Goal: Task Accomplishment & Management: Complete application form

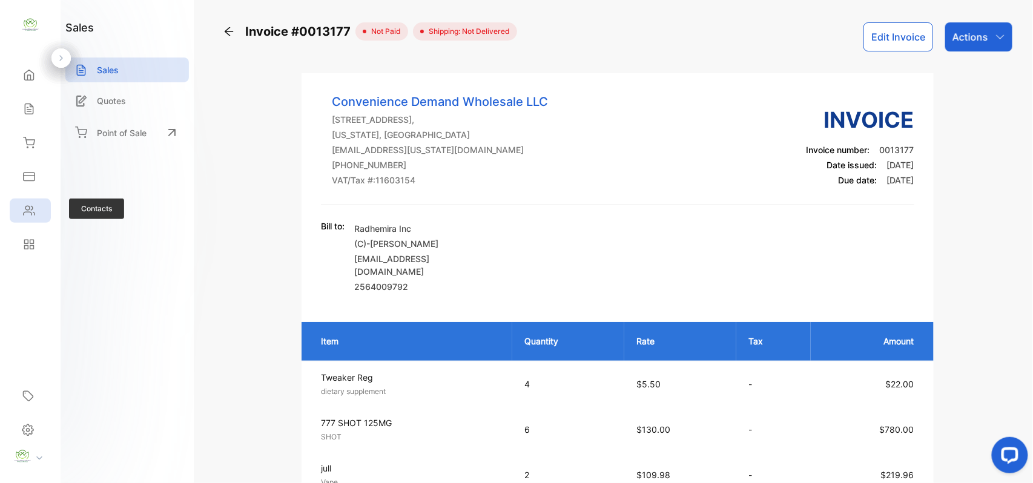
click at [34, 218] on div "Contacts" at bounding box center [30, 211] width 41 height 24
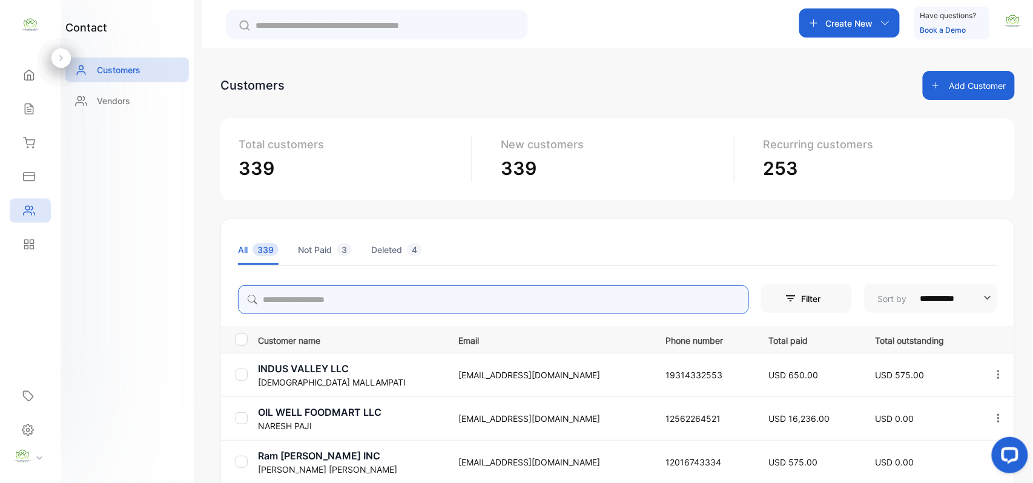
click at [392, 288] on input "search" at bounding box center [493, 299] width 511 height 29
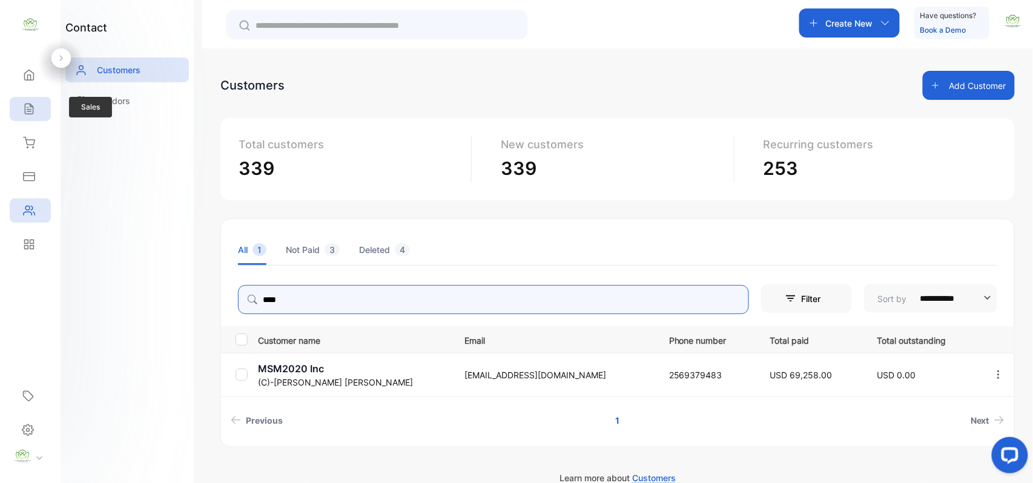
type input "****"
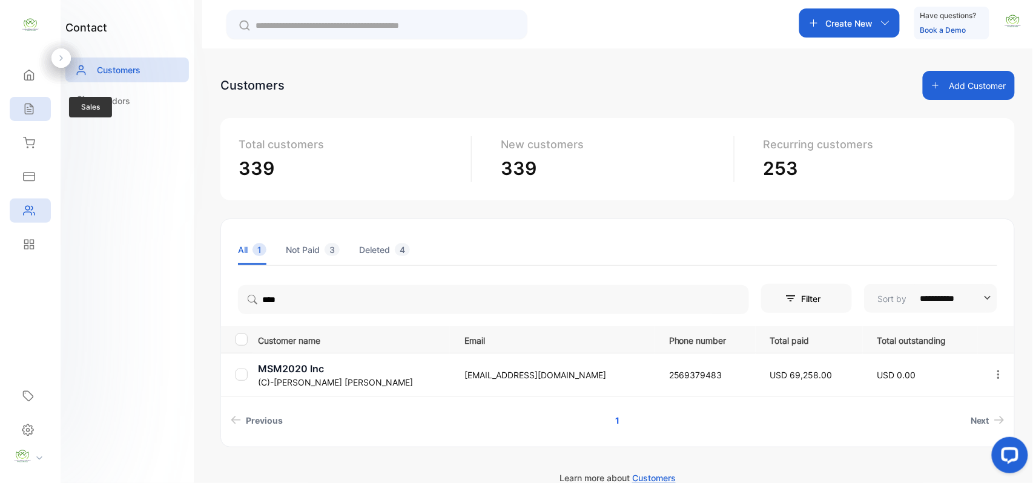
click at [28, 99] on div "Sales" at bounding box center [30, 109] width 41 height 24
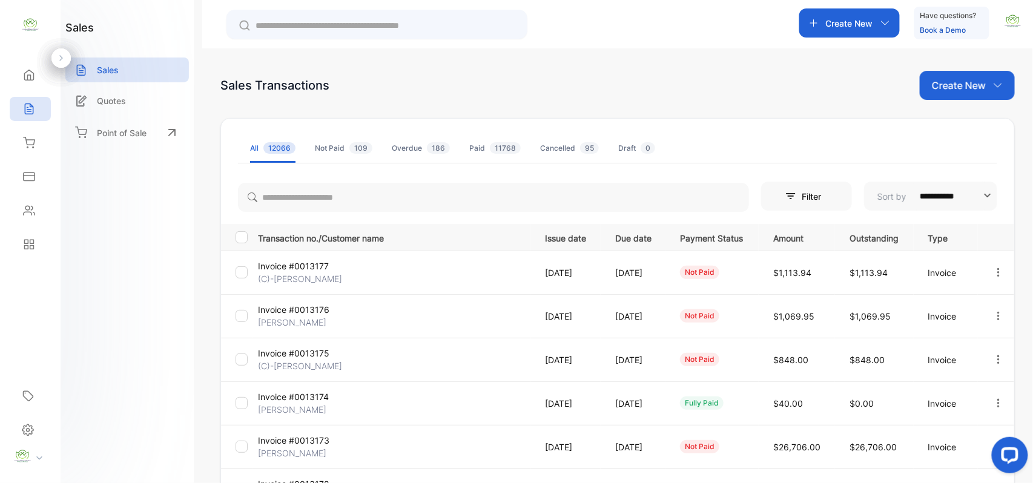
click at [969, 82] on p "Create New" at bounding box center [959, 85] width 54 height 15
click at [955, 122] on span "Invoice" at bounding box center [969, 125] width 28 height 13
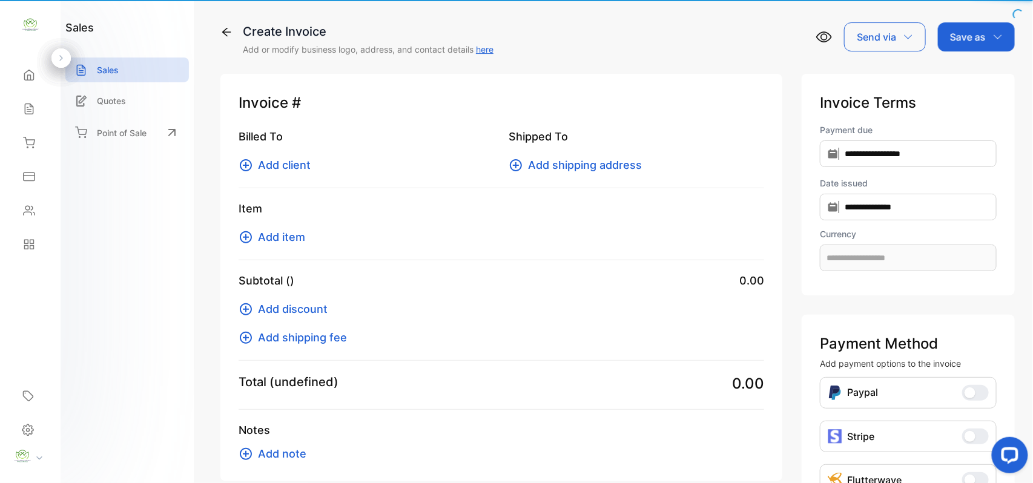
type input "**********"
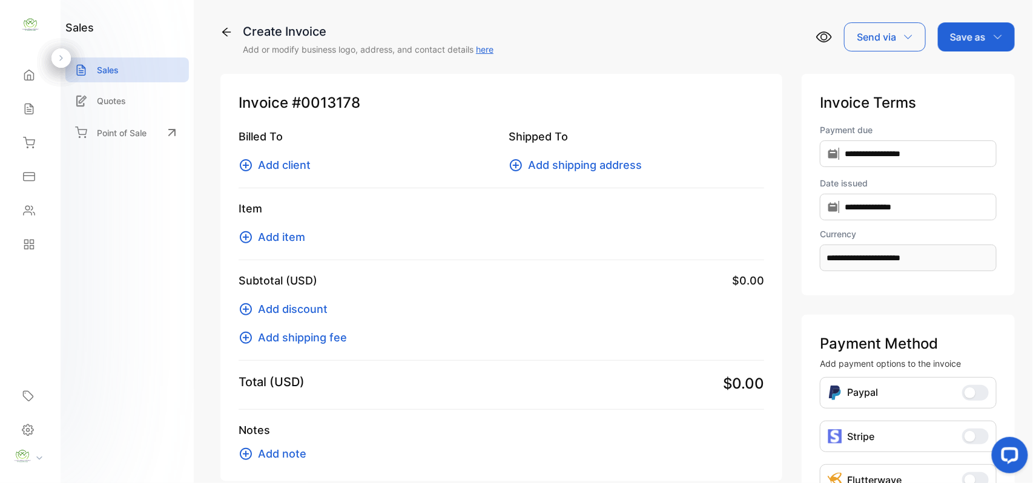
click at [280, 165] on span "Add client" at bounding box center [284, 165] width 53 height 16
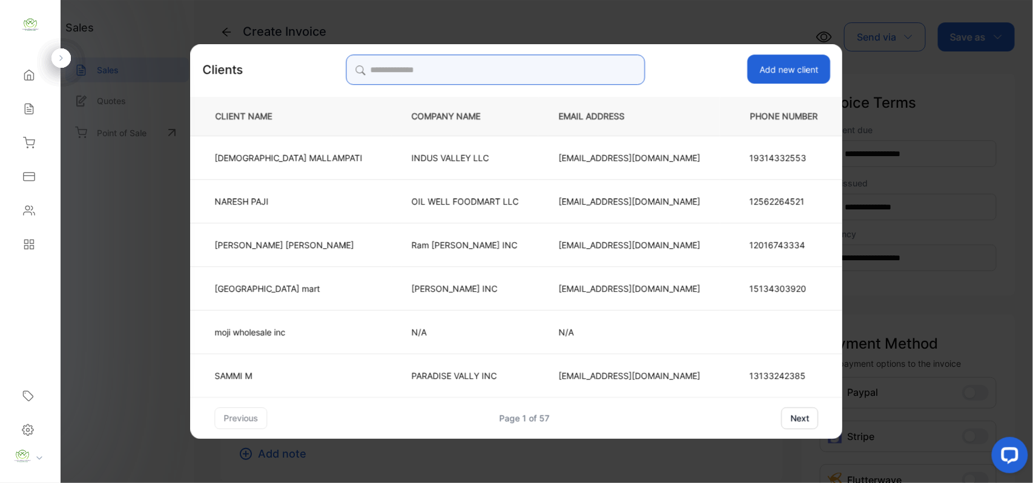
click at [531, 75] on input "search" at bounding box center [495, 70] width 299 height 30
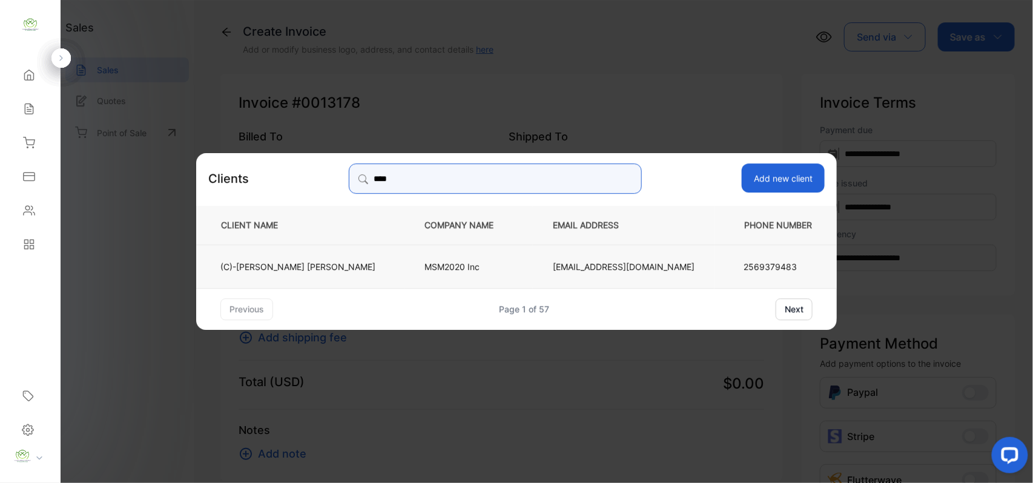
type input "****"
click at [347, 260] on p "(C)-[PERSON_NAME]" at bounding box center [297, 266] width 155 height 13
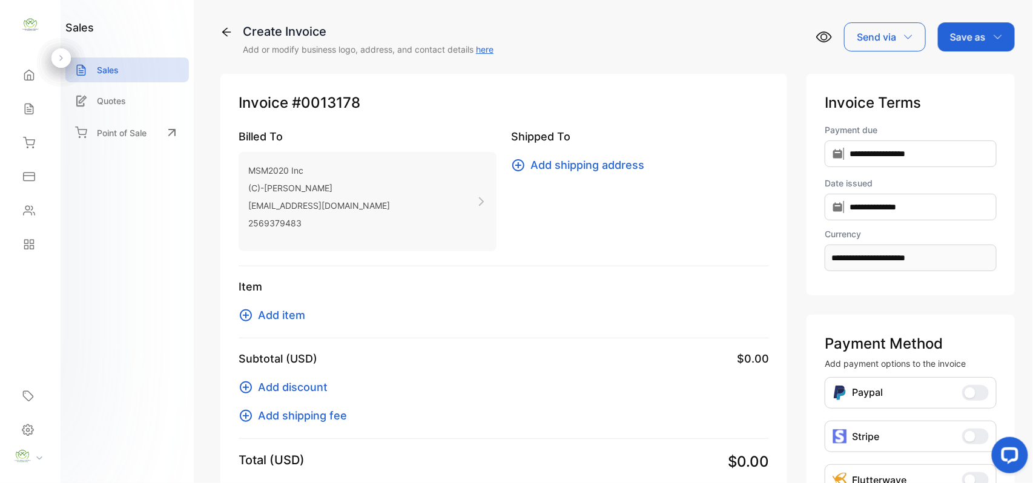
click at [308, 318] on button "Add item" at bounding box center [276, 315] width 74 height 16
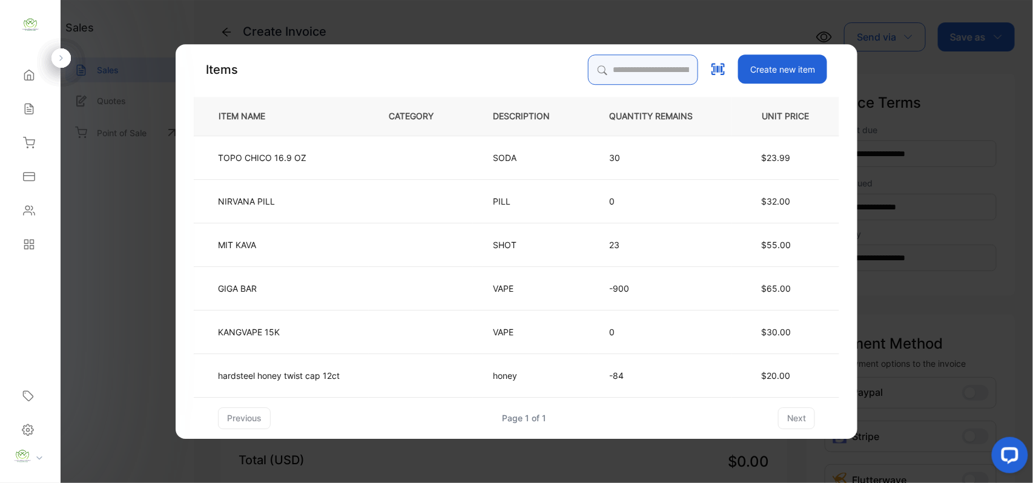
click at [650, 68] on input "search" at bounding box center [643, 70] width 110 height 30
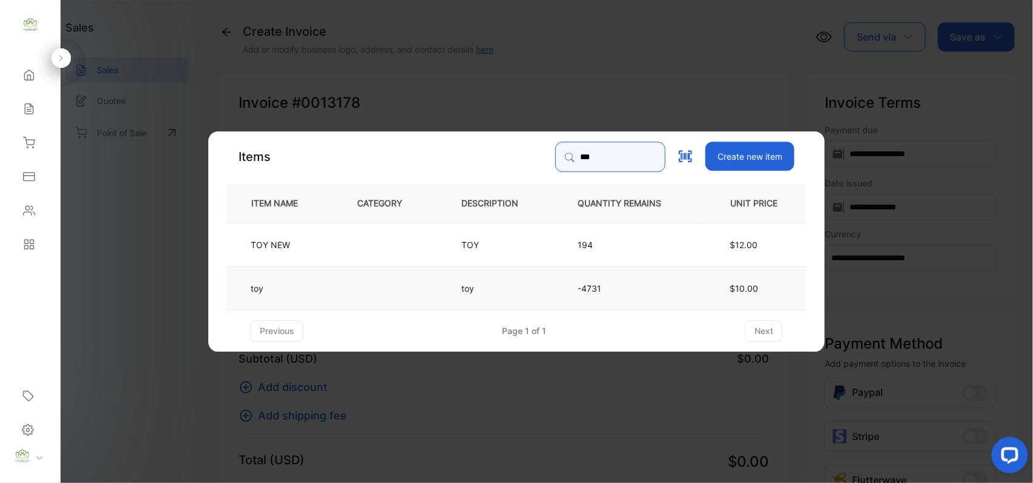
type input "***"
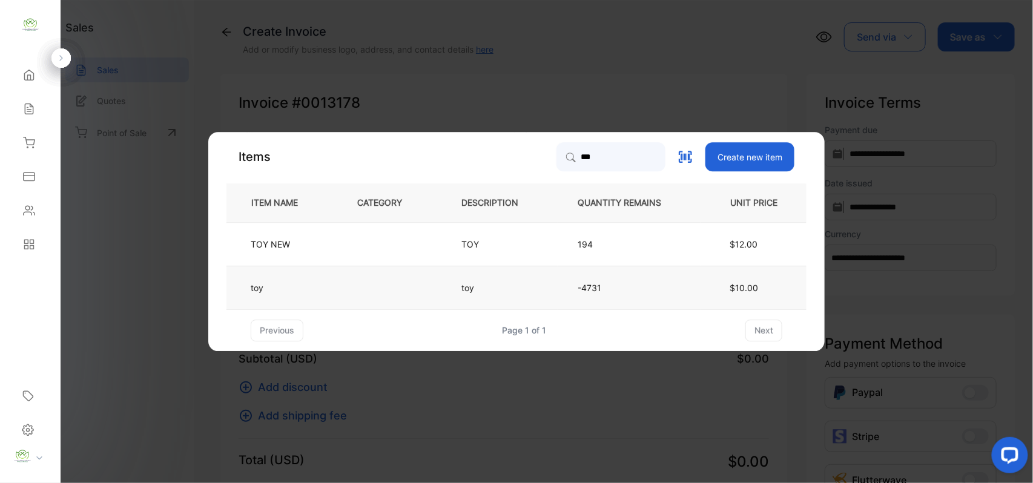
drag, startPoint x: 329, startPoint y: 294, endPoint x: 335, endPoint y: 289, distance: 7.3
click at [335, 289] on td "toy" at bounding box center [282, 288] width 111 height 44
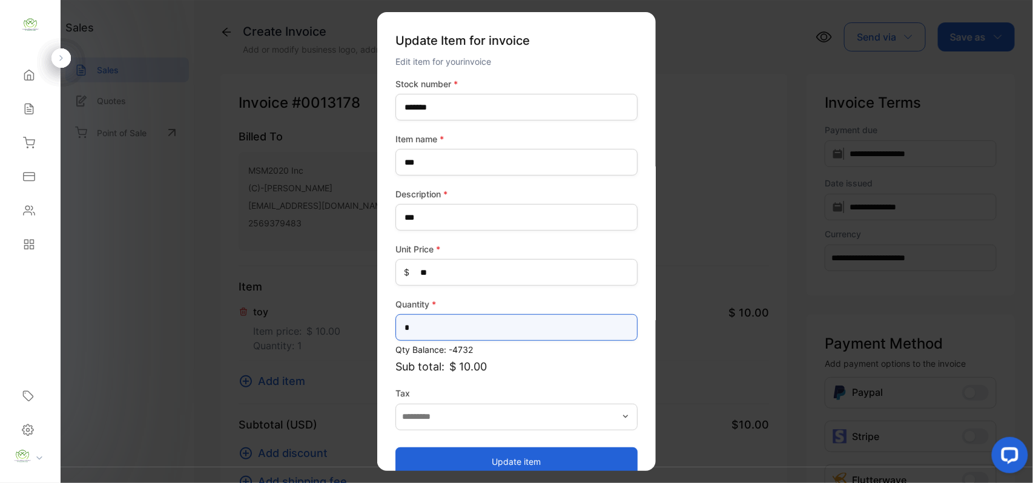
click at [449, 323] on input "*" at bounding box center [517, 327] width 242 height 27
type input "*"
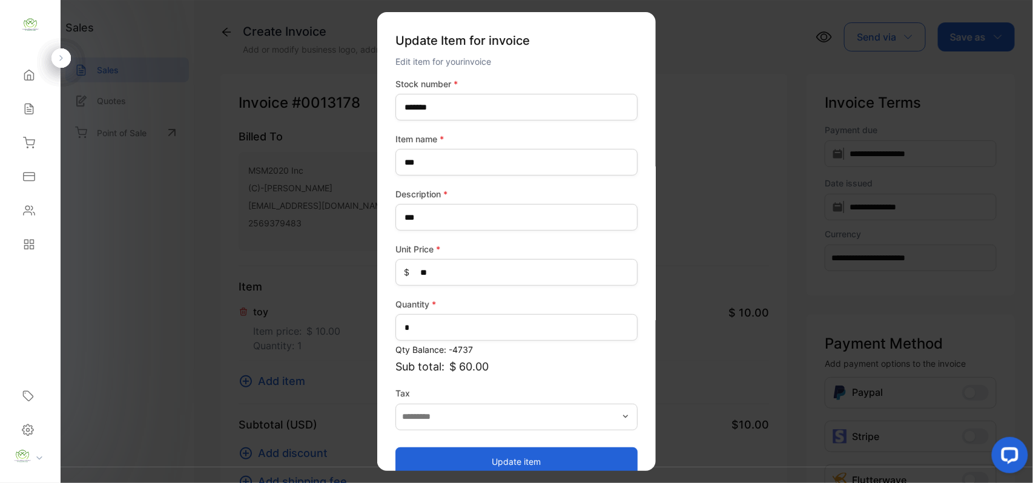
click at [489, 442] on div "Update item" at bounding box center [517, 455] width 242 height 41
click at [478, 458] on button "Update item" at bounding box center [517, 461] width 242 height 29
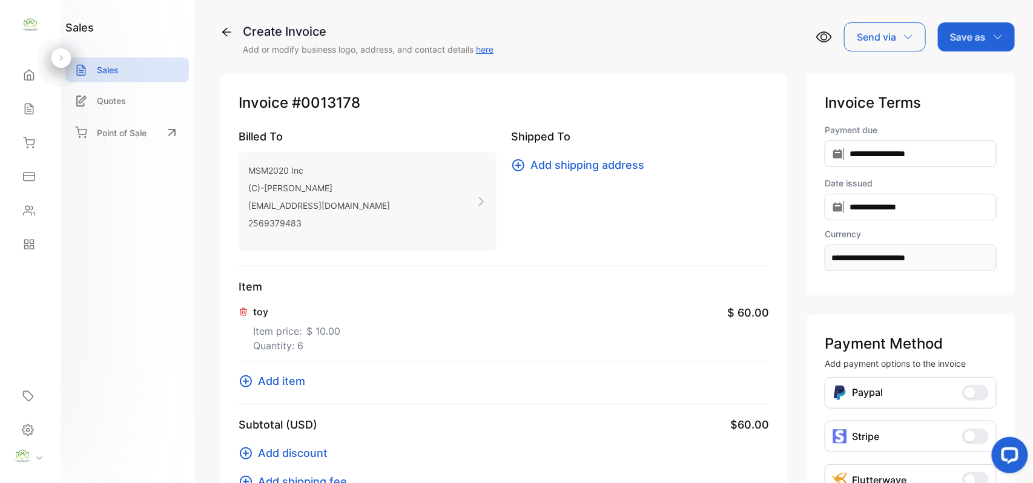
click at [277, 379] on span "Add item" at bounding box center [281, 381] width 47 height 16
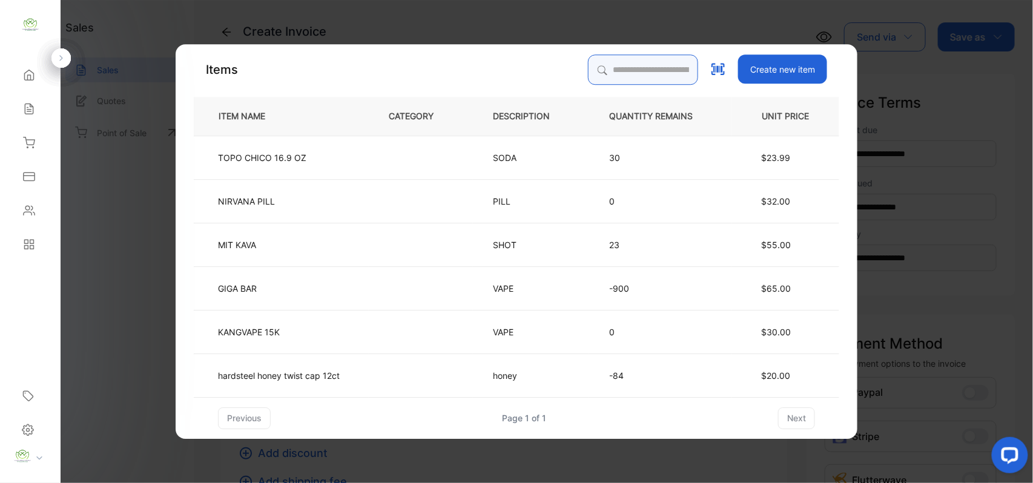
click at [614, 63] on input "search" at bounding box center [643, 70] width 110 height 30
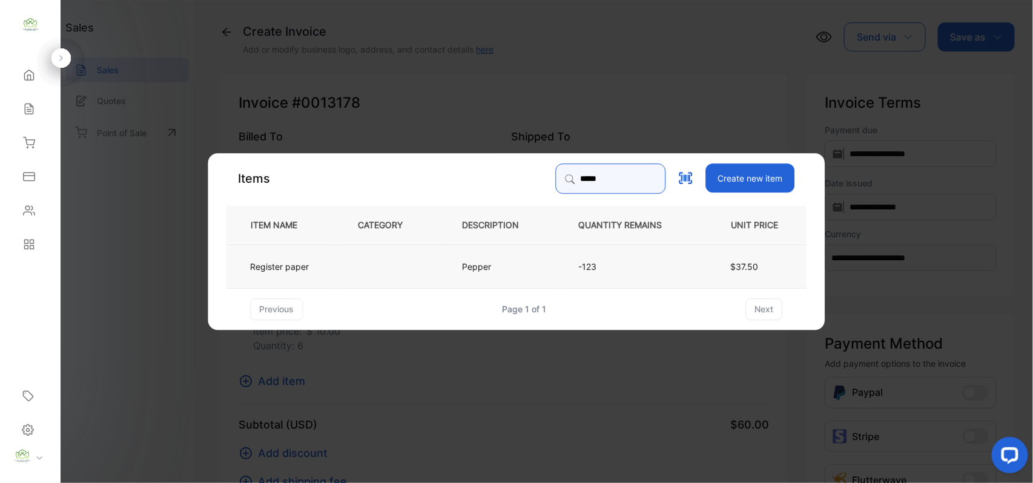
type input "*****"
click at [500, 253] on td "Pepper" at bounding box center [501, 266] width 116 height 44
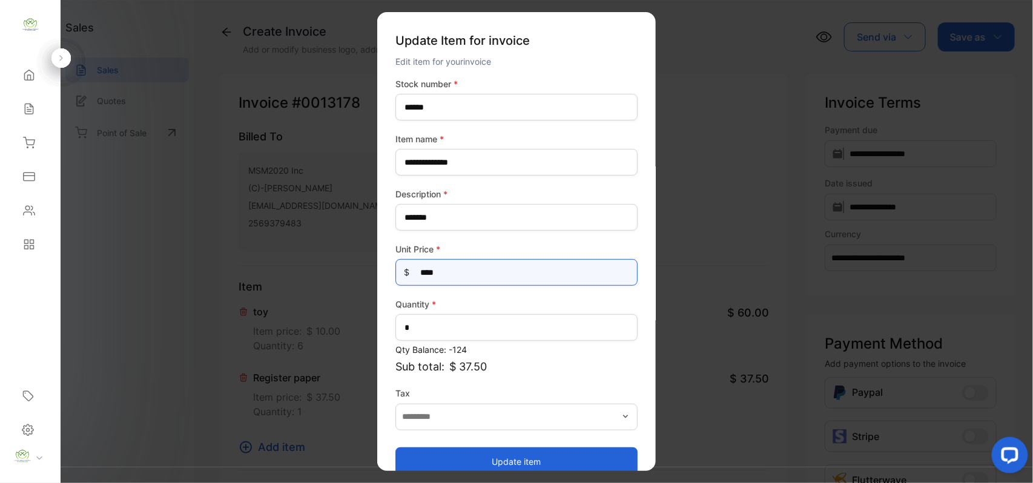
click at [472, 273] on Price-inputprice "****" at bounding box center [517, 272] width 242 height 27
paste Price-inputprice "*"
type Price-inputprice "**"
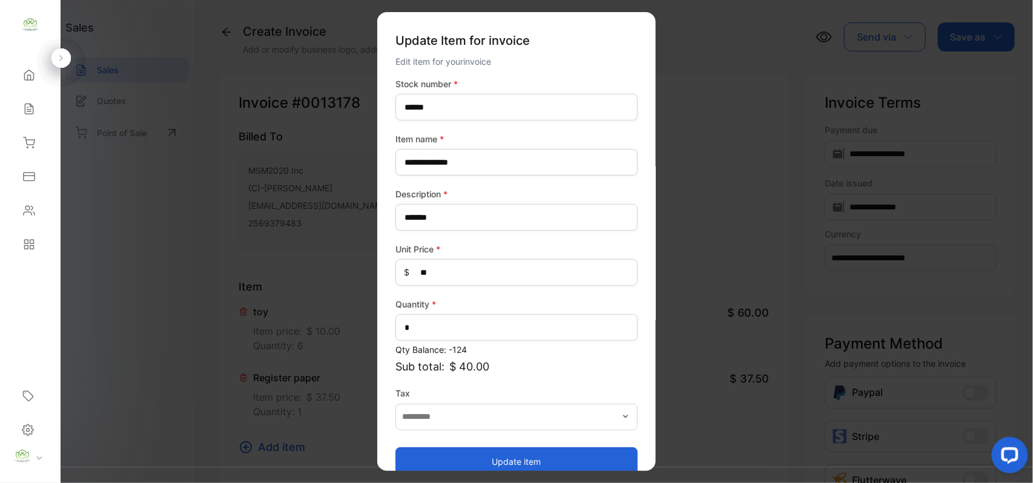
click at [446, 451] on button "Update item" at bounding box center [517, 461] width 242 height 29
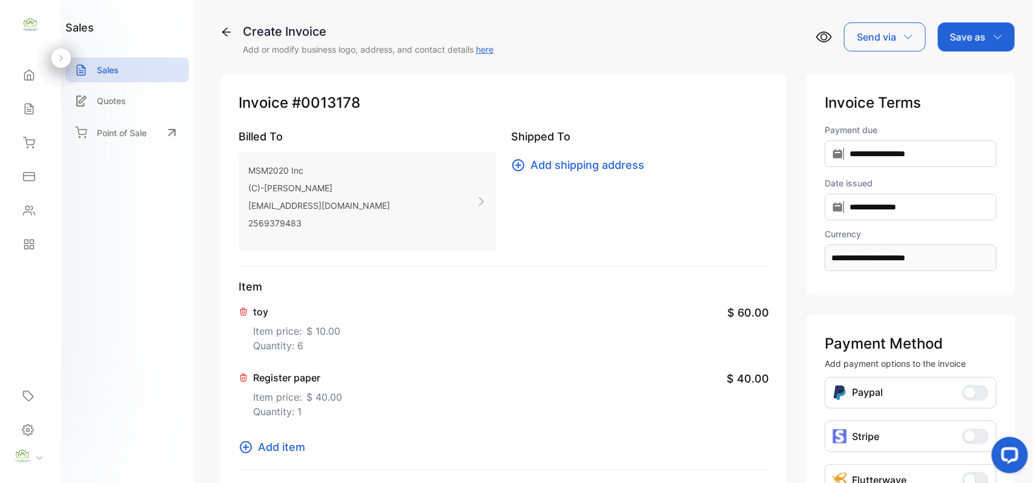
click at [279, 444] on span "Add item" at bounding box center [281, 447] width 47 height 16
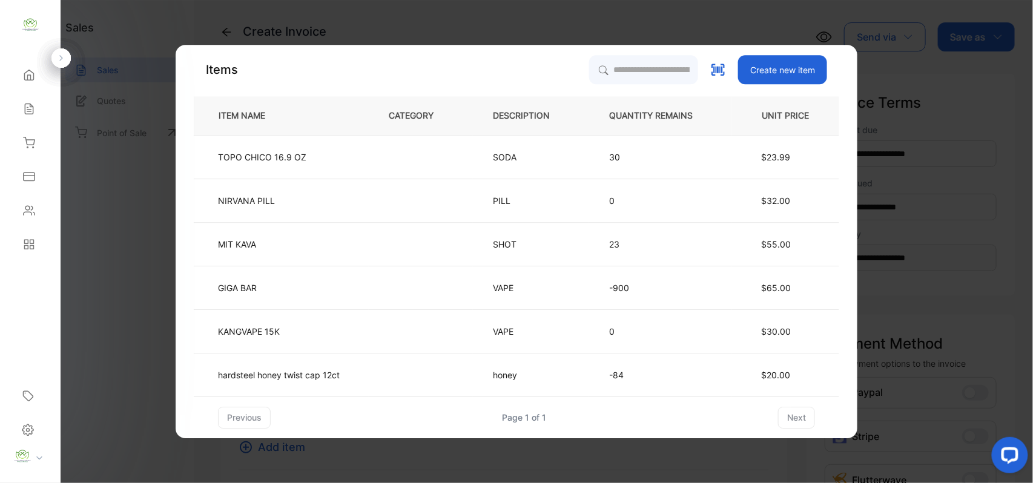
click at [644, 51] on div "Items Create new item ITEM NAME CATEGORY DESCRIPTION QUANTITY REMAINS UNIT PRIC…" at bounding box center [517, 242] width 682 height 394
click at [637, 65] on input "search" at bounding box center [643, 70] width 110 height 30
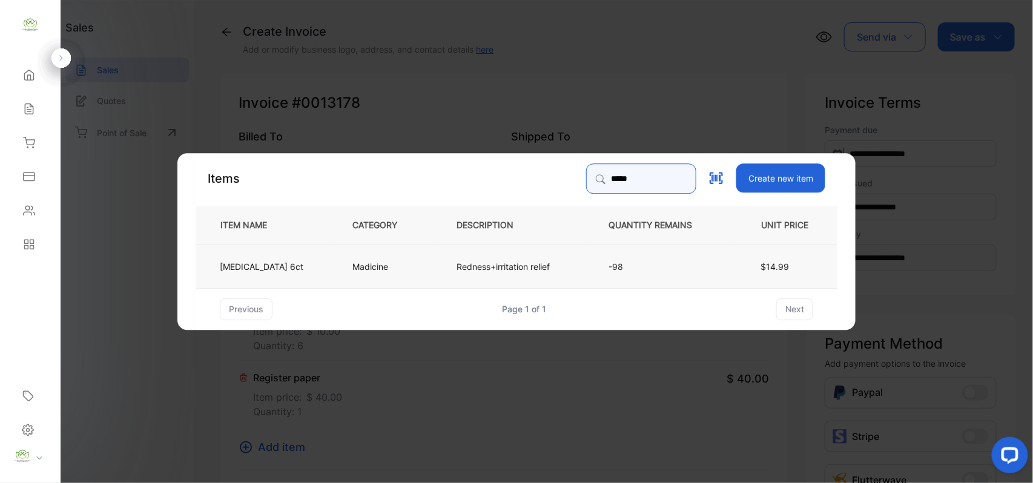
type input "*****"
click at [403, 270] on td "Madicine" at bounding box center [385, 266] width 104 height 44
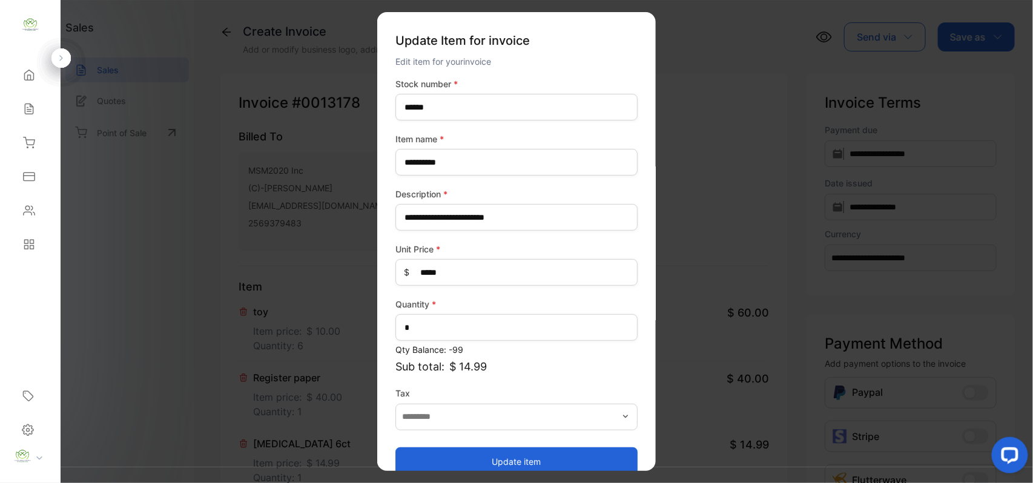
drag, startPoint x: 488, startPoint y: 453, endPoint x: 426, endPoint y: 427, distance: 67.0
click at [489, 453] on button "Update item" at bounding box center [517, 461] width 242 height 29
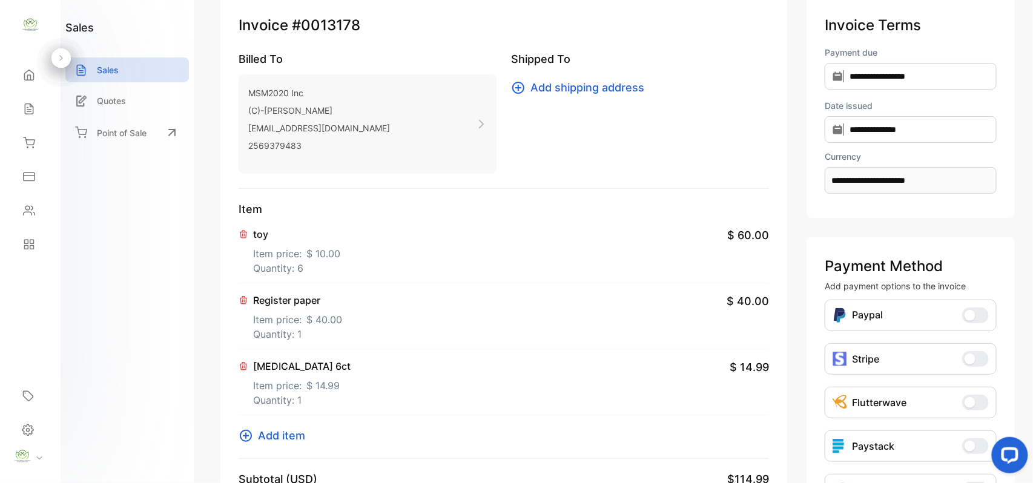
scroll to position [188, 0]
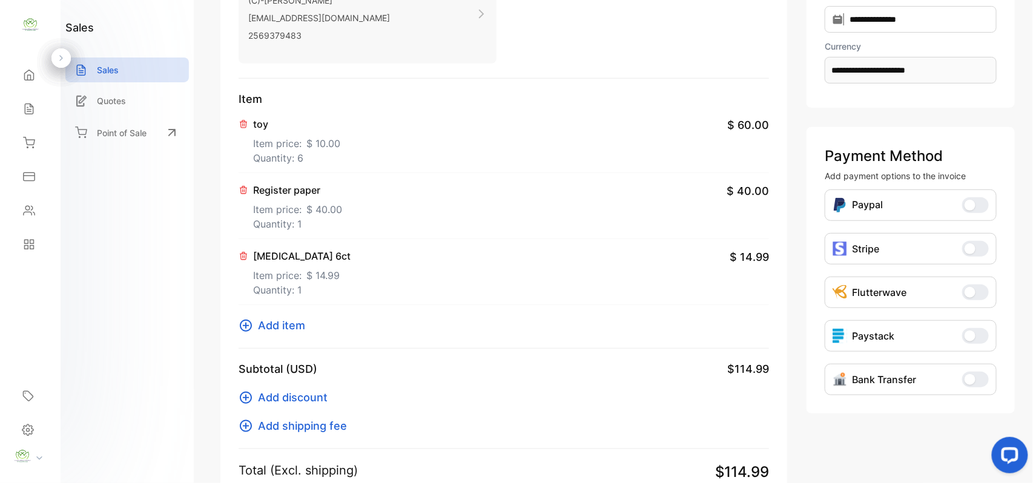
click at [304, 328] on span "Add item" at bounding box center [281, 325] width 47 height 16
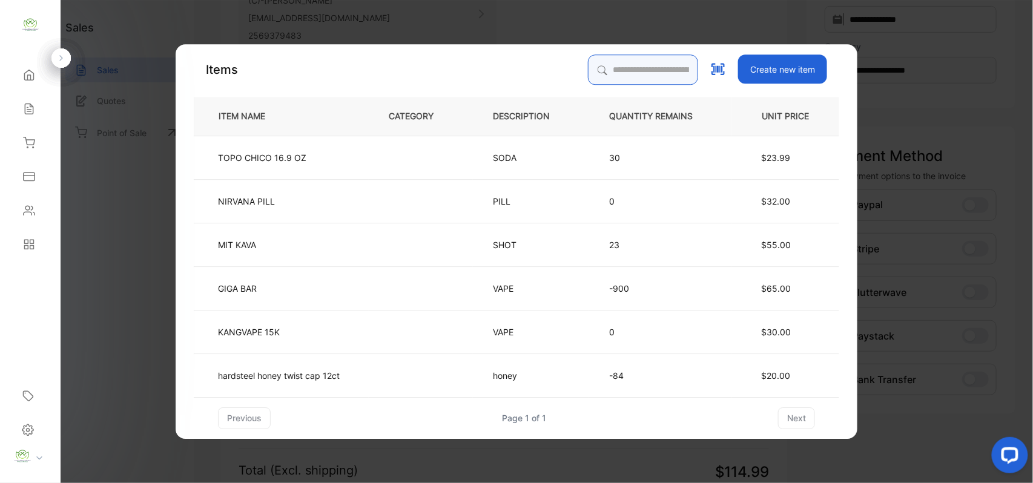
click at [595, 59] on input "search" at bounding box center [643, 70] width 110 height 30
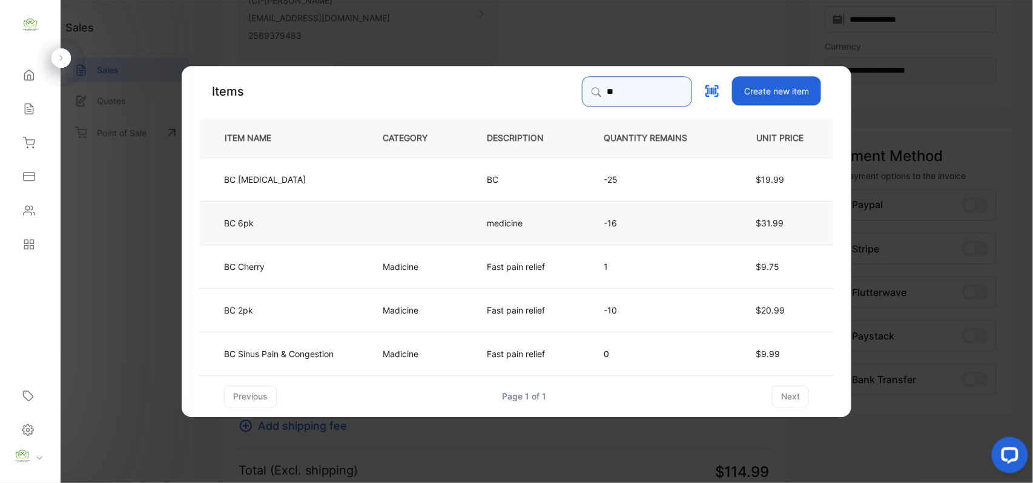
type input "**"
click at [401, 219] on td at bounding box center [415, 222] width 104 height 44
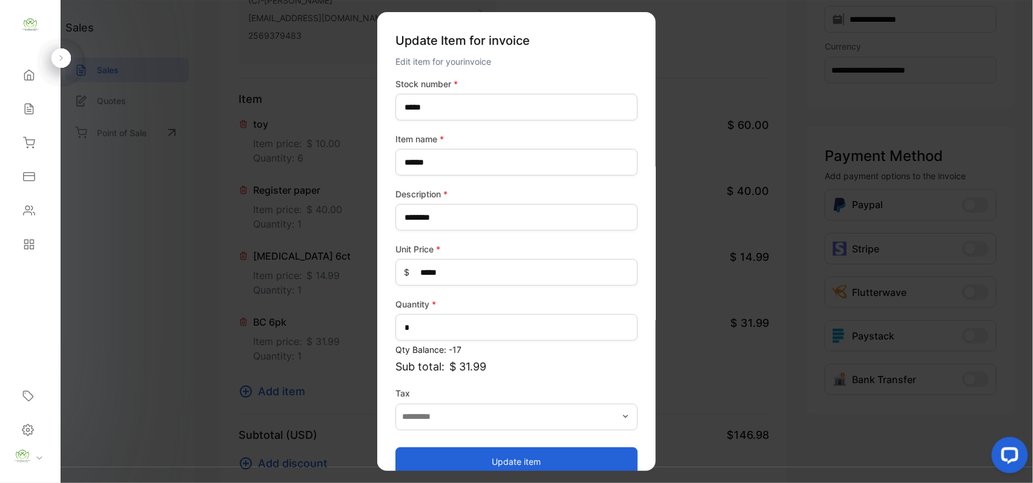
drag, startPoint x: 480, startPoint y: 460, endPoint x: 483, endPoint y: 454, distance: 6.8
click at [482, 460] on button "Update item" at bounding box center [517, 461] width 242 height 29
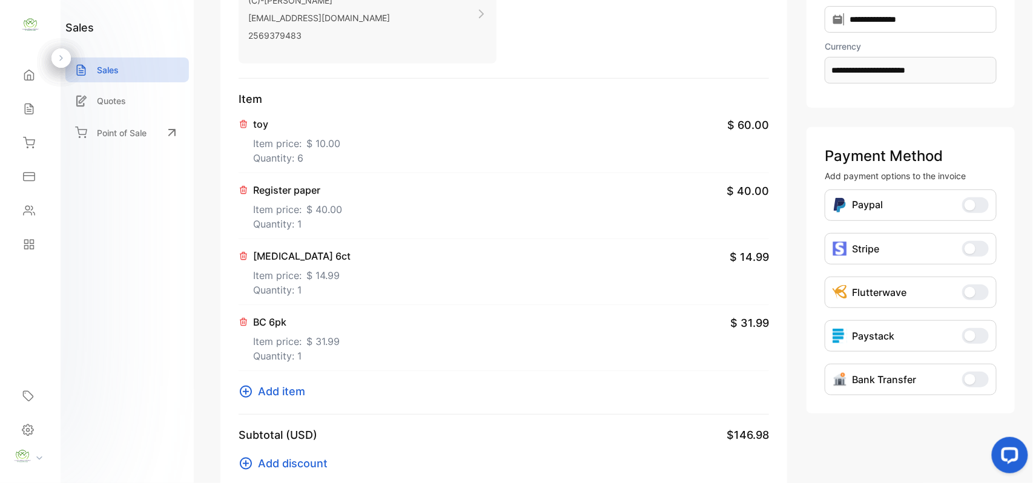
click at [294, 386] on span "Add item" at bounding box center [281, 391] width 47 height 16
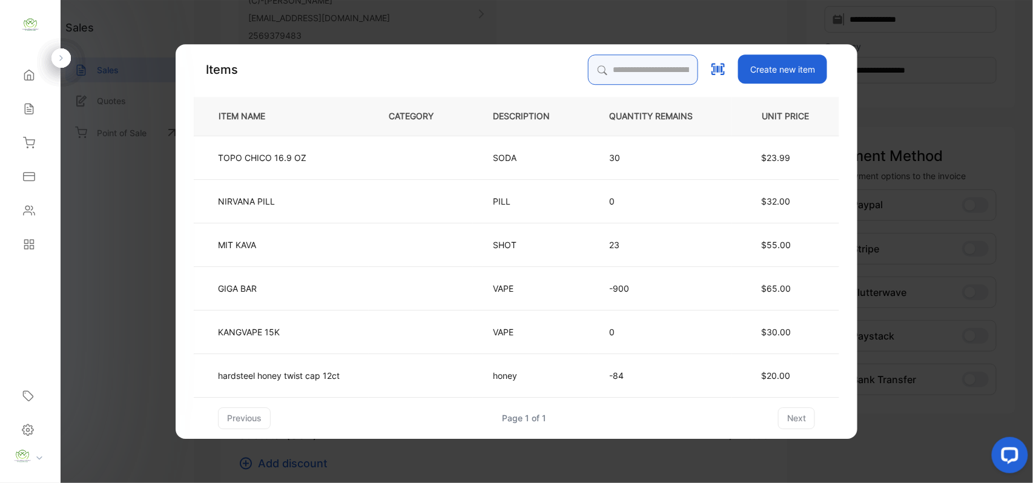
click at [627, 65] on input "search" at bounding box center [643, 70] width 110 height 30
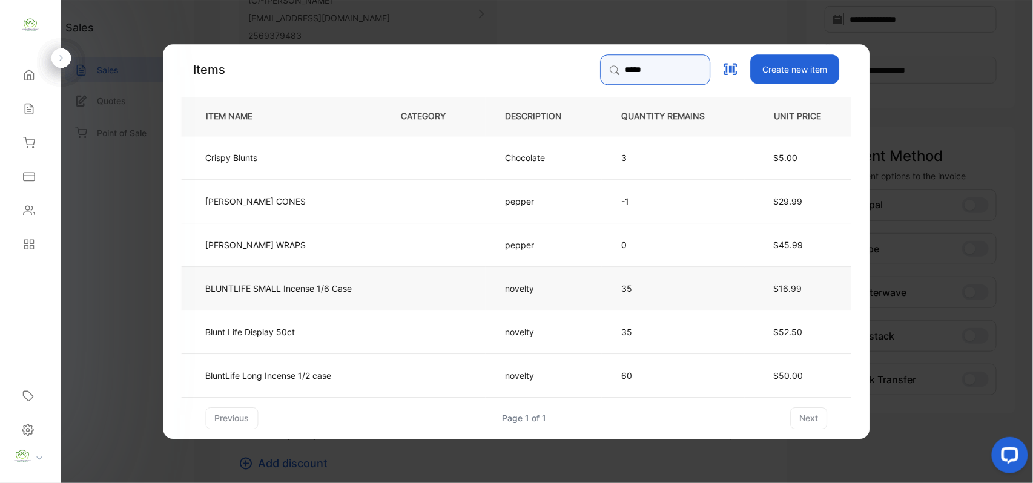
type input "*****"
click at [343, 282] on p "BLUNTLIFE SMALL Incense 1/6 Case" at bounding box center [279, 288] width 147 height 13
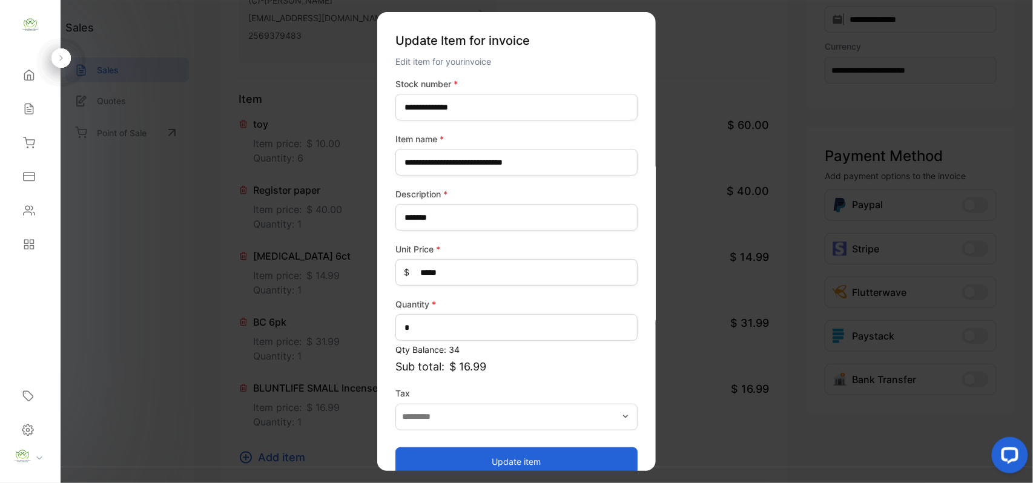
click at [417, 459] on button "Update item" at bounding box center [517, 461] width 242 height 29
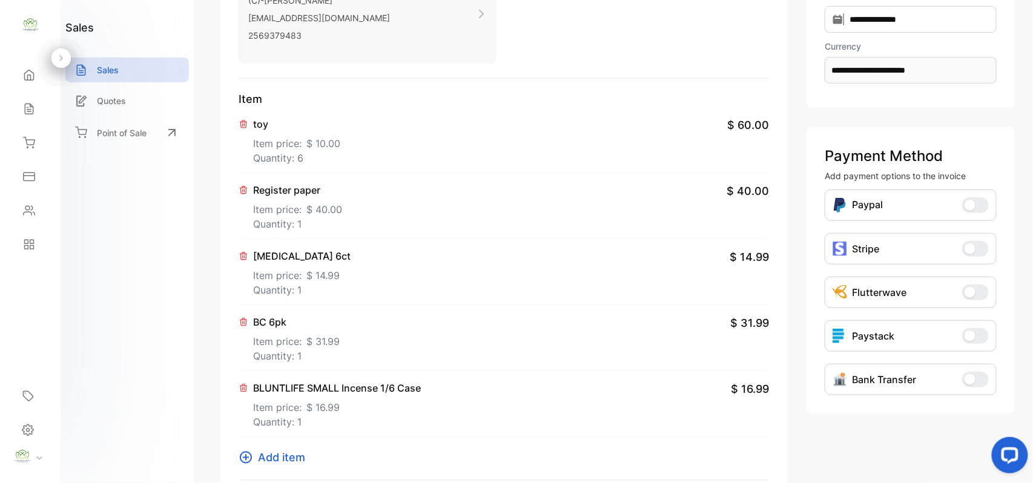
click at [303, 460] on span "Add item" at bounding box center [281, 457] width 47 height 16
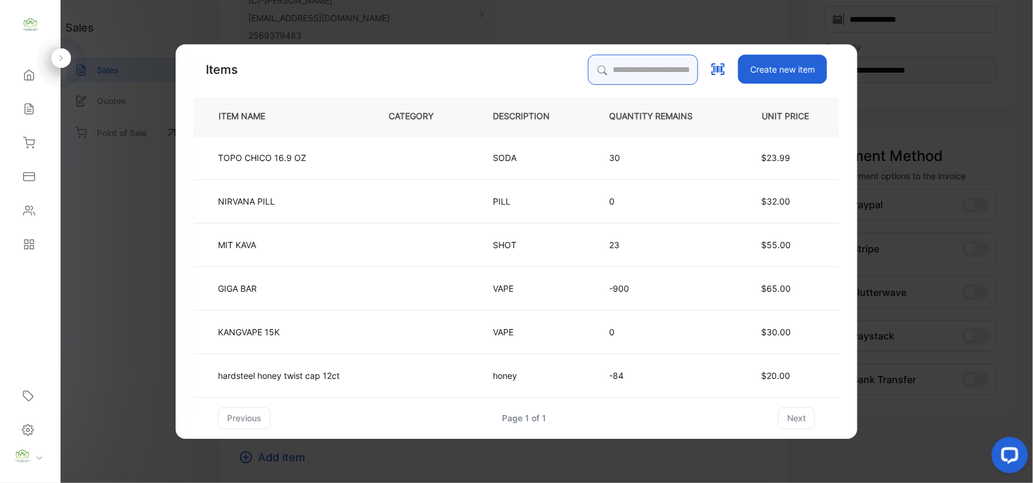
click at [598, 62] on input "search" at bounding box center [643, 70] width 110 height 30
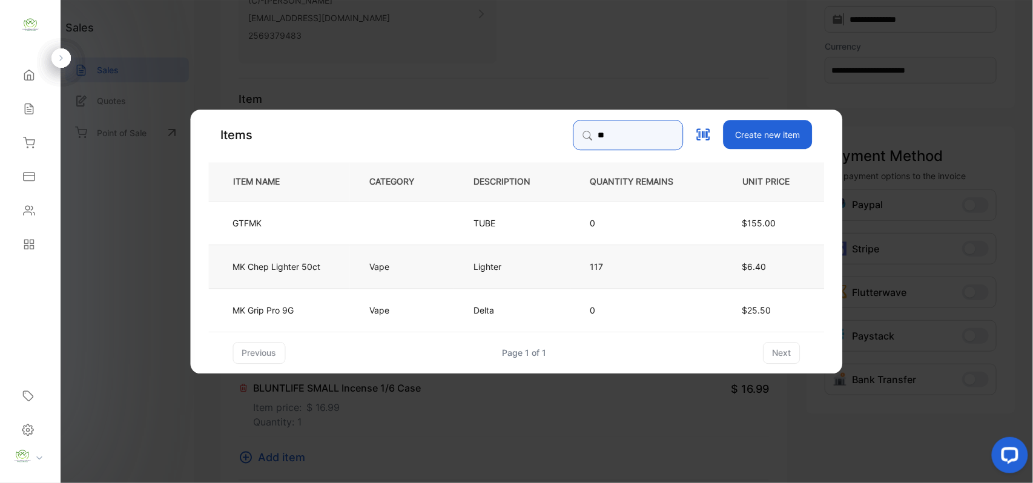
type input "**"
click at [334, 272] on td "MK Chep Lighter 50ct" at bounding box center [279, 266] width 141 height 44
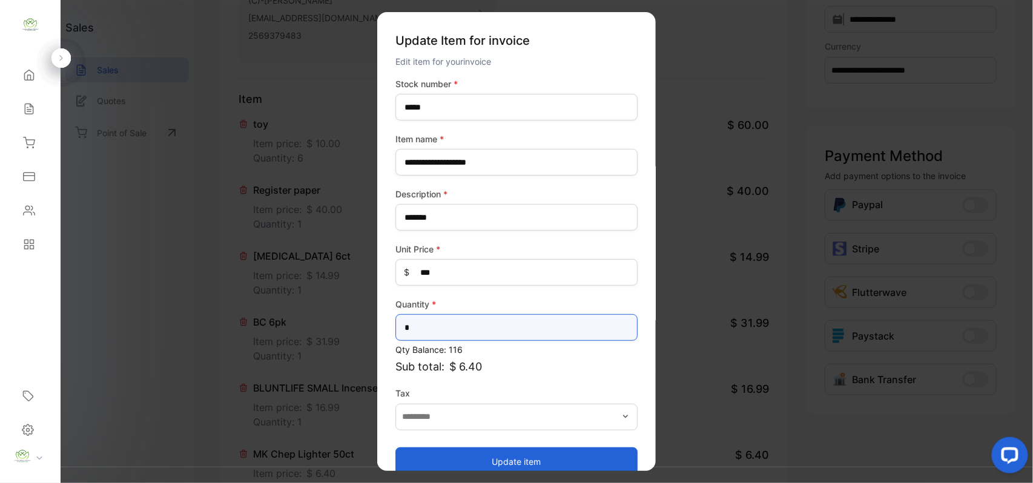
click at [488, 334] on input "*" at bounding box center [517, 327] width 242 height 27
type input "*"
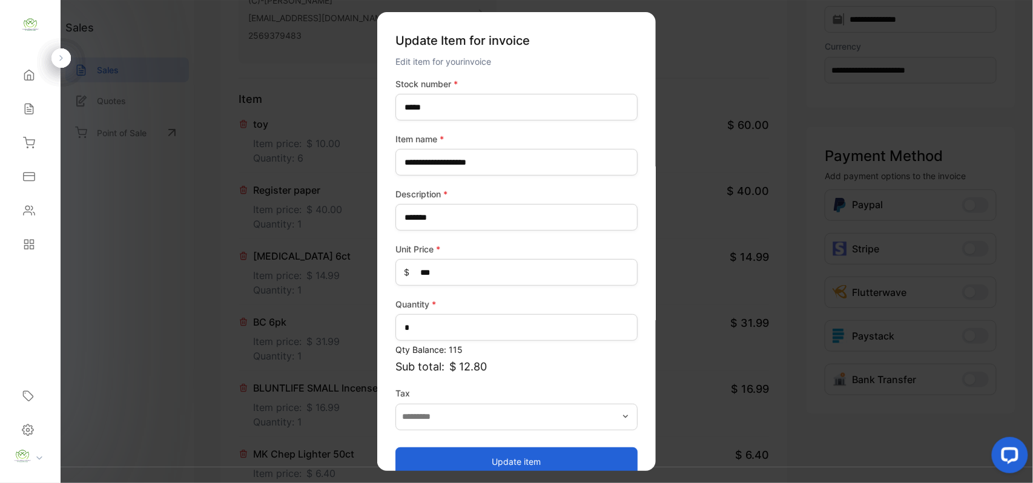
click at [451, 447] on button "Update item" at bounding box center [517, 461] width 242 height 29
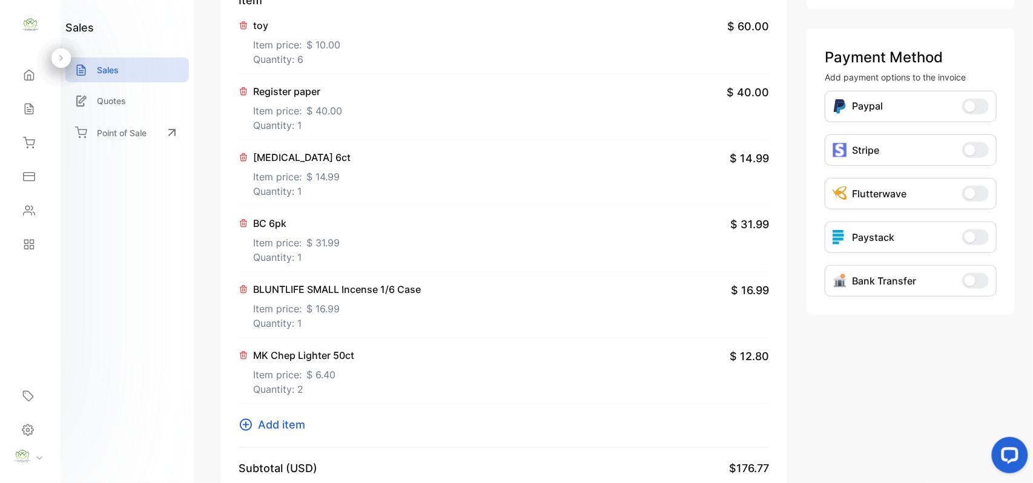
scroll to position [377, 0]
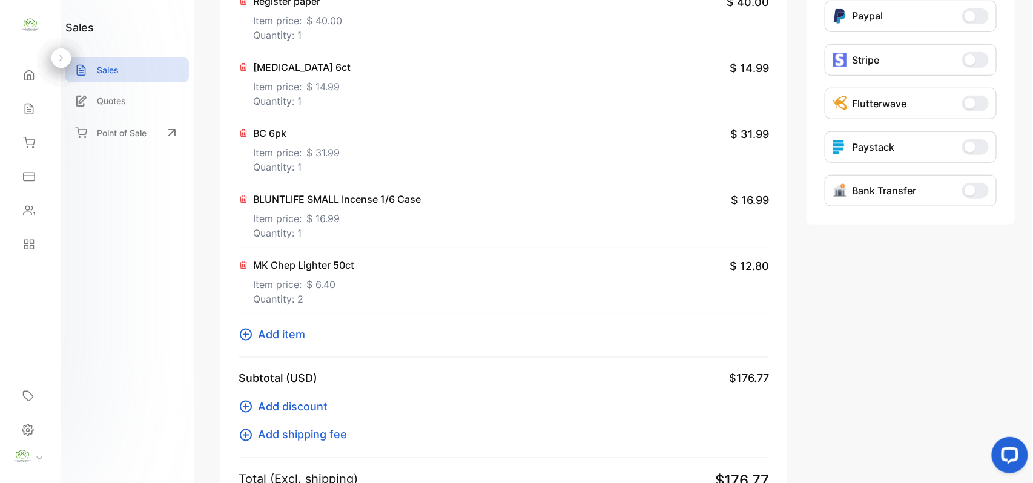
click at [297, 335] on span "Add item" at bounding box center [281, 334] width 47 height 16
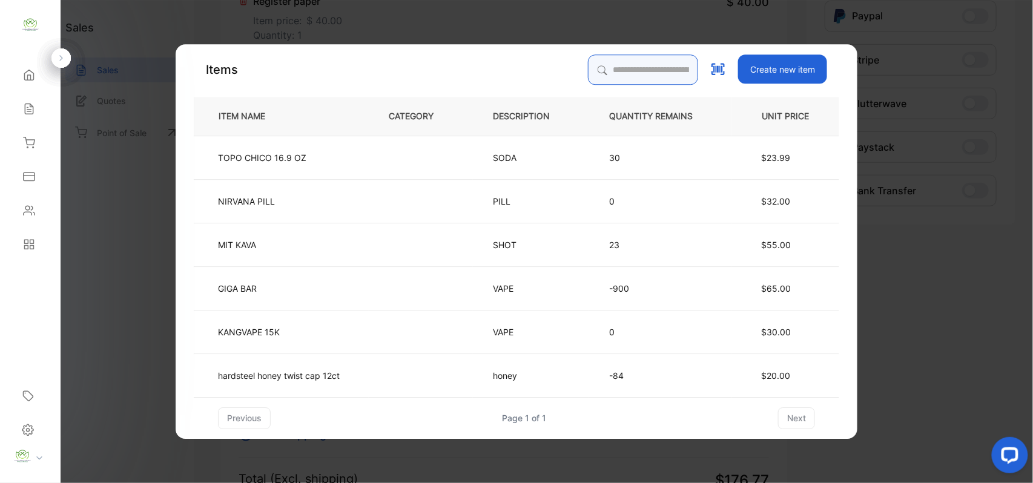
click at [600, 73] on input "search" at bounding box center [643, 70] width 110 height 30
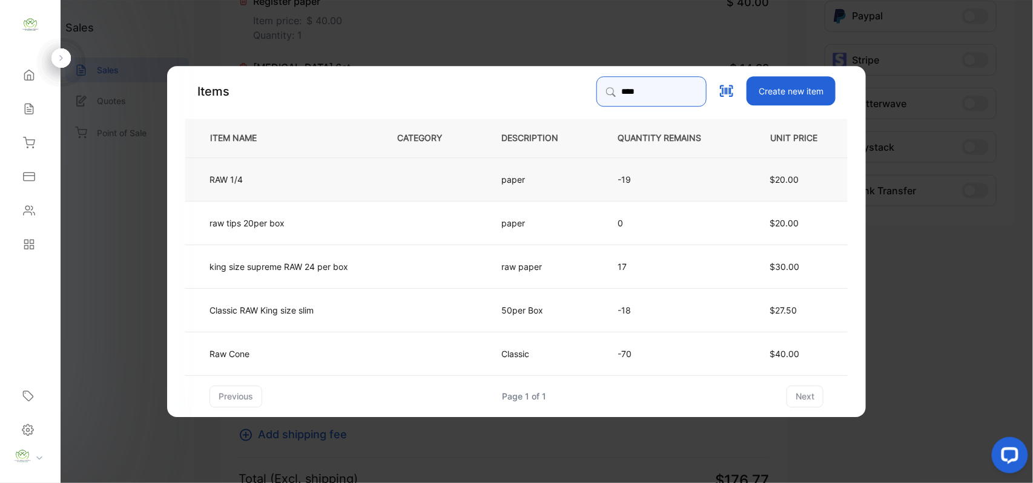
type input "***"
drag, startPoint x: 425, startPoint y: 170, endPoint x: 429, endPoint y: 165, distance: 6.4
click at [429, 165] on td at bounding box center [429, 179] width 104 height 44
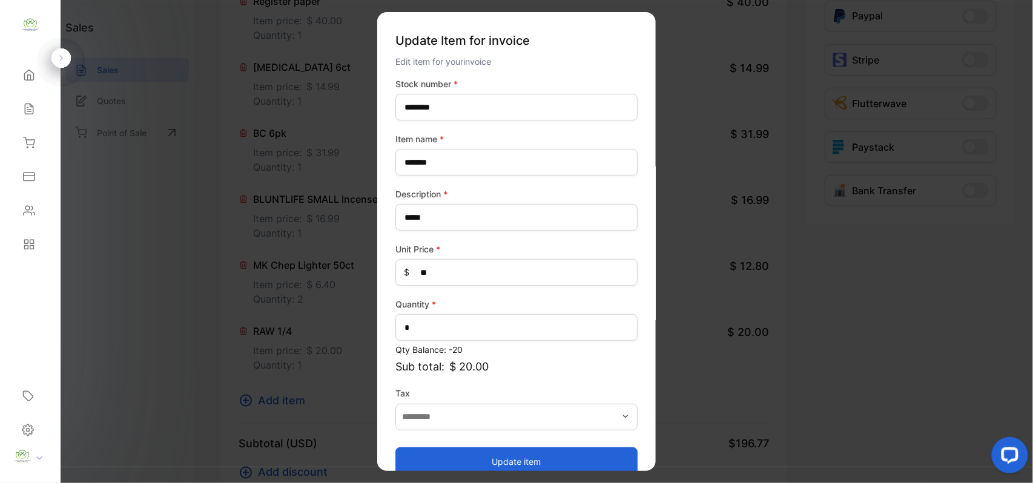
drag, startPoint x: 511, startPoint y: 459, endPoint x: 333, endPoint y: 397, distance: 189.1
click at [514, 455] on button "Update item" at bounding box center [517, 461] width 242 height 29
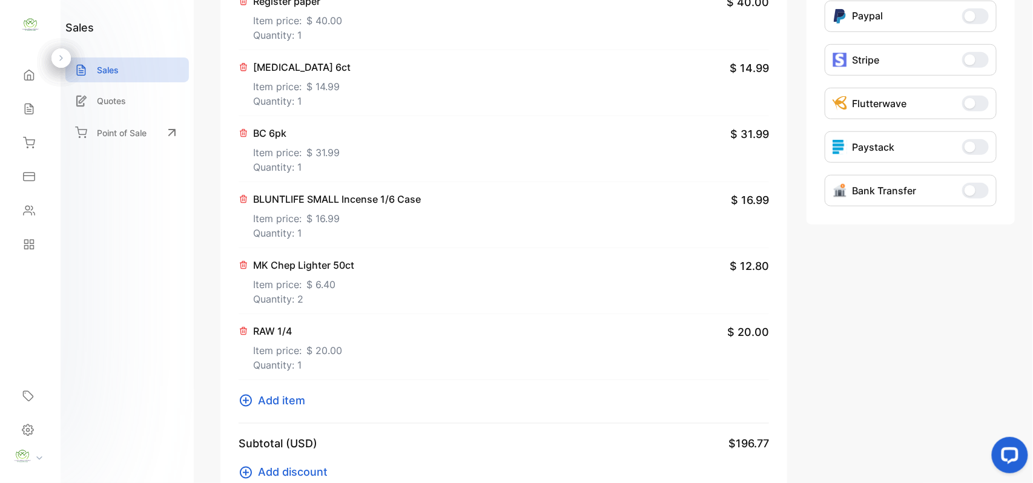
click at [299, 405] on span "Add item" at bounding box center [281, 400] width 47 height 16
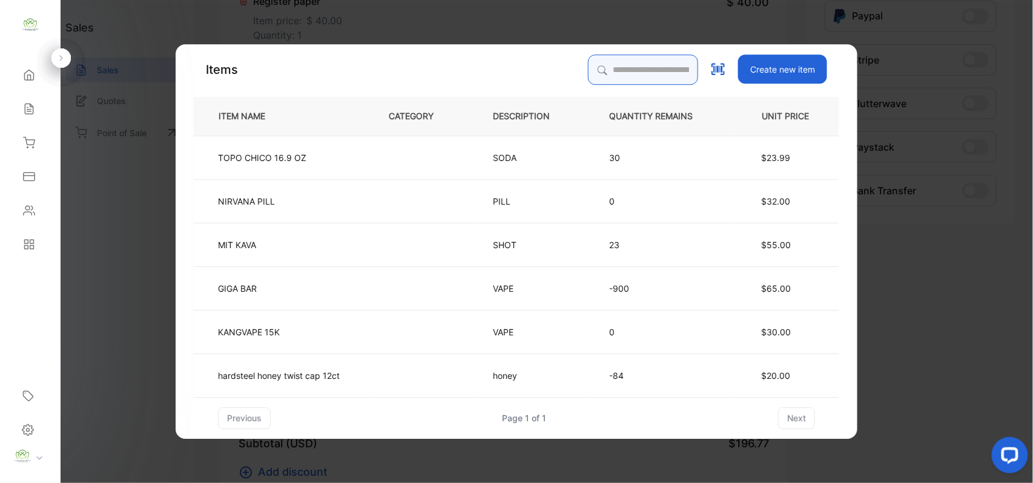
click at [604, 68] on input "search" at bounding box center [643, 70] width 110 height 30
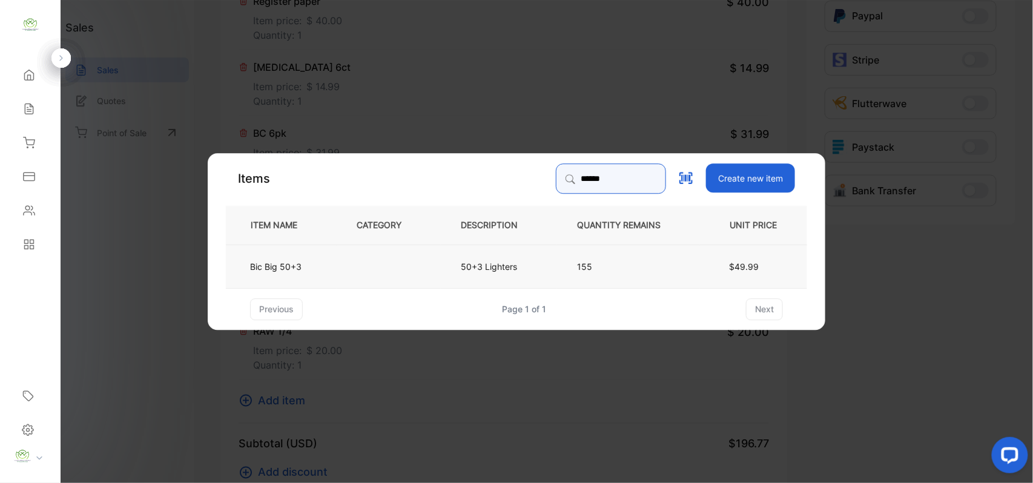
type input "******"
click at [403, 277] on td at bounding box center [389, 266] width 104 height 44
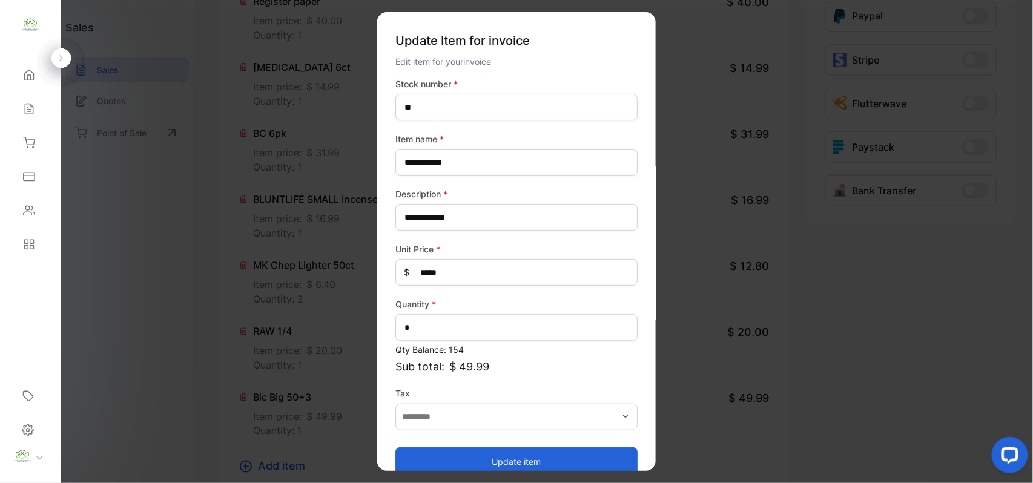
click at [510, 456] on button "Update item" at bounding box center [517, 461] width 242 height 29
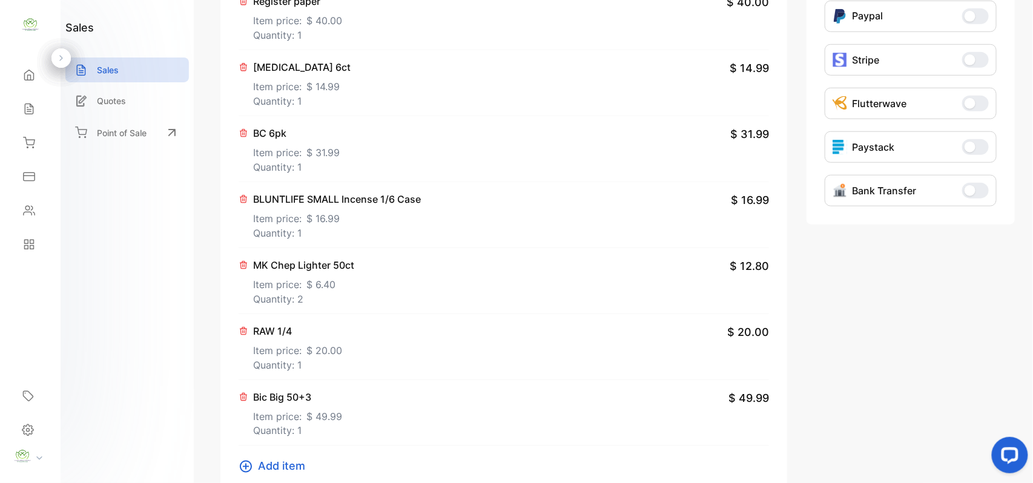
click at [242, 131] on icon at bounding box center [243, 133] width 7 height 7
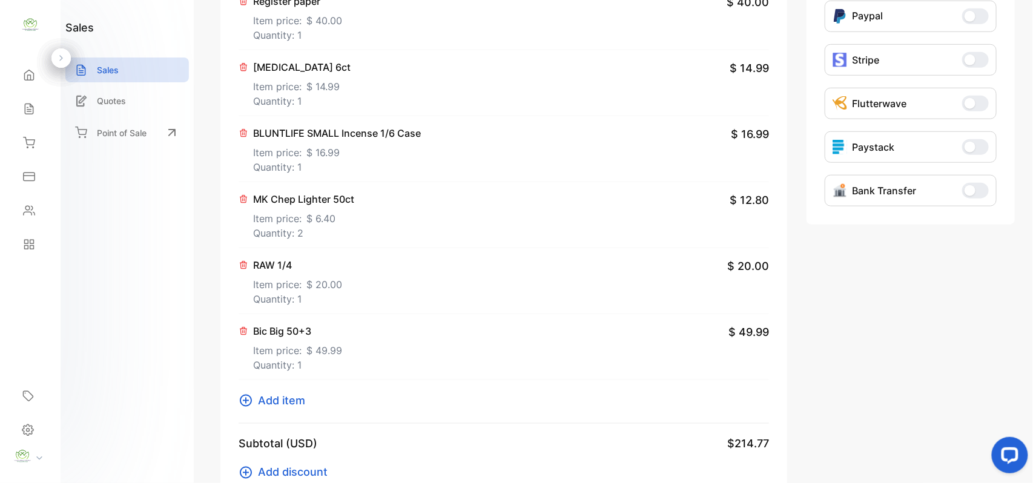
click at [282, 401] on span "Add item" at bounding box center [281, 400] width 47 height 16
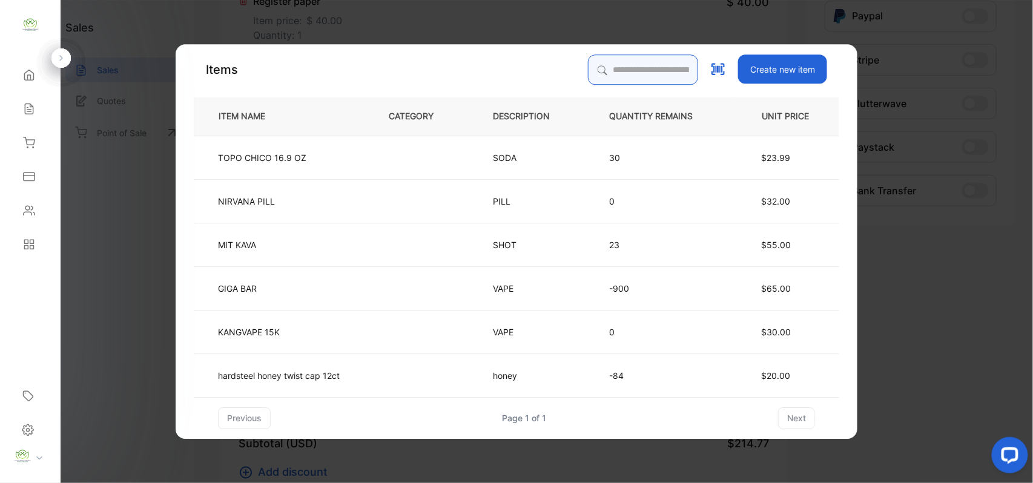
click at [588, 68] on input "search" at bounding box center [643, 70] width 110 height 30
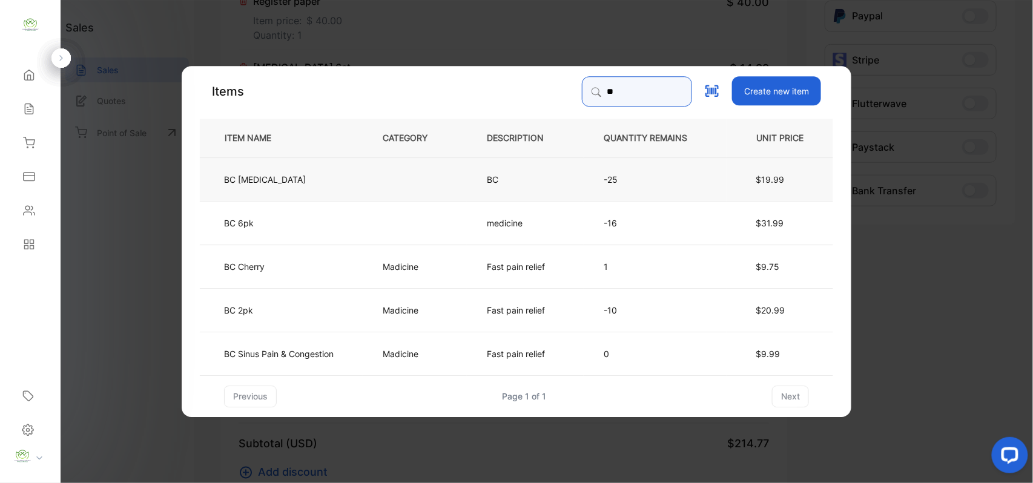
type input "**"
click at [269, 166] on td "BC [MEDICAL_DATA]" at bounding box center [281, 179] width 163 height 44
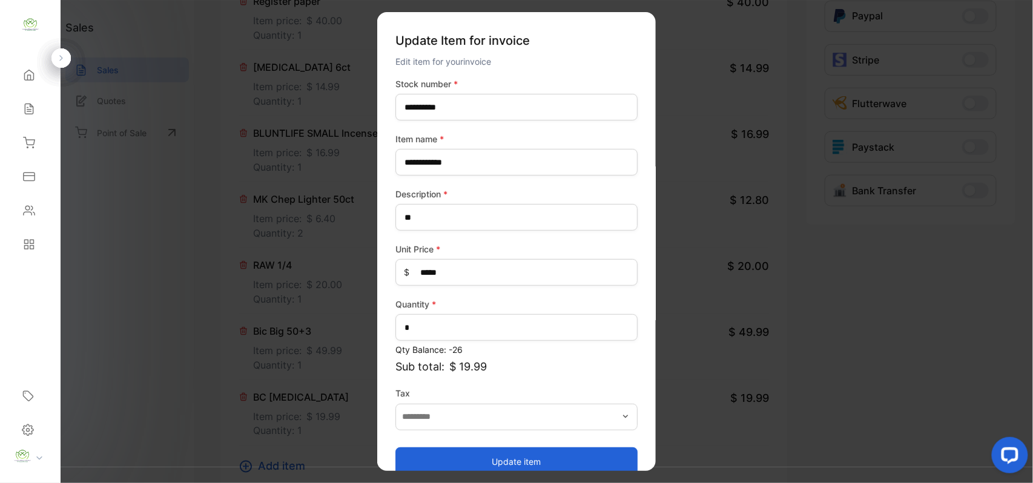
click at [481, 460] on button "Update item" at bounding box center [517, 461] width 242 height 29
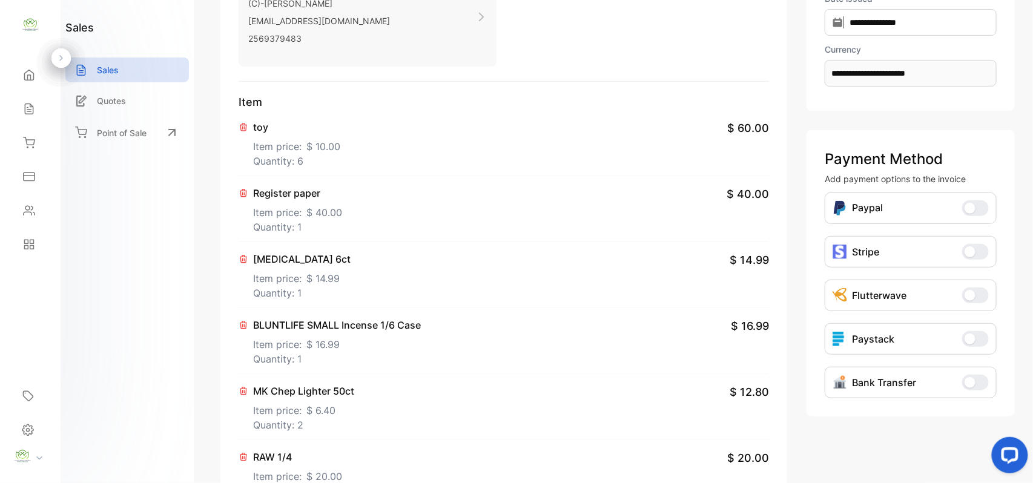
scroll to position [0, 0]
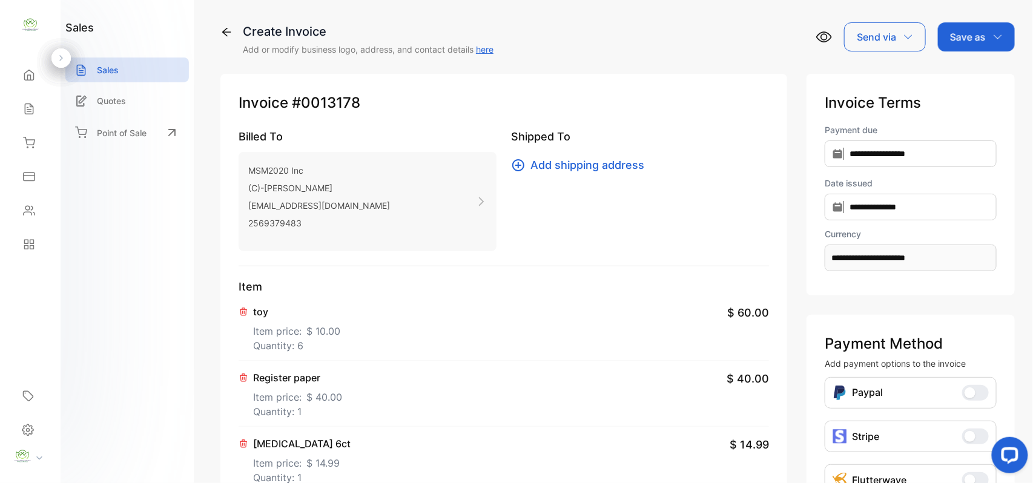
click at [988, 39] on div "Save as" at bounding box center [976, 36] width 77 height 29
click at [984, 75] on div "Invoice" at bounding box center [974, 77] width 70 height 24
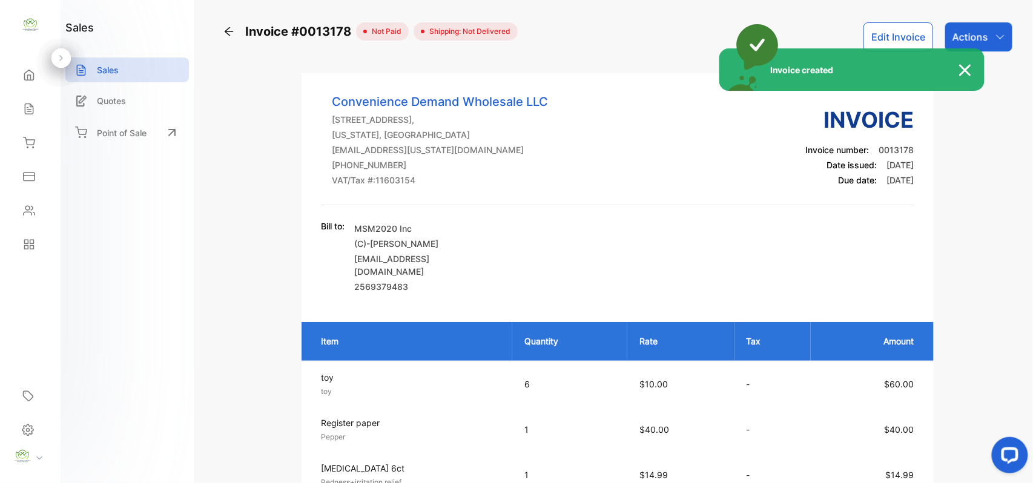
click at [999, 42] on div "Invoice created" at bounding box center [516, 241] width 1033 height 483
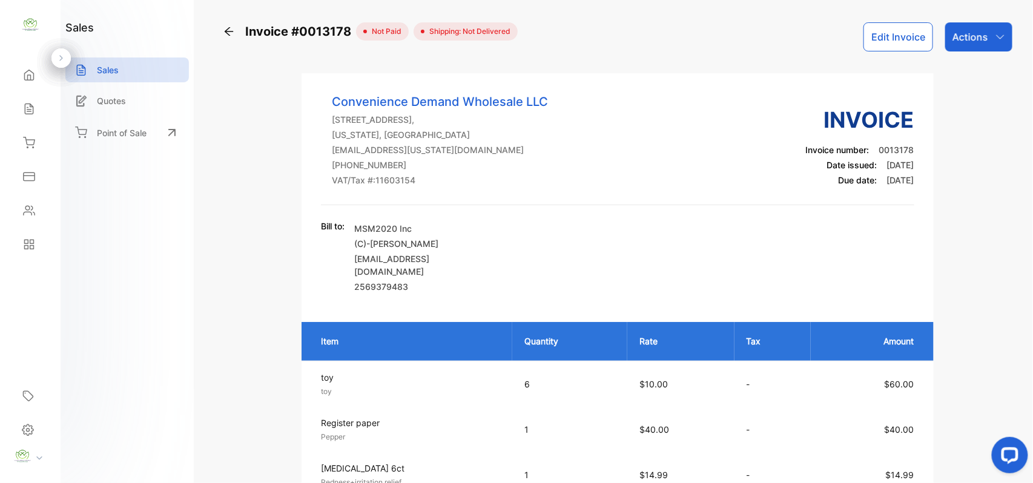
click at [999, 39] on icon "button" at bounding box center [1001, 37] width 10 height 10
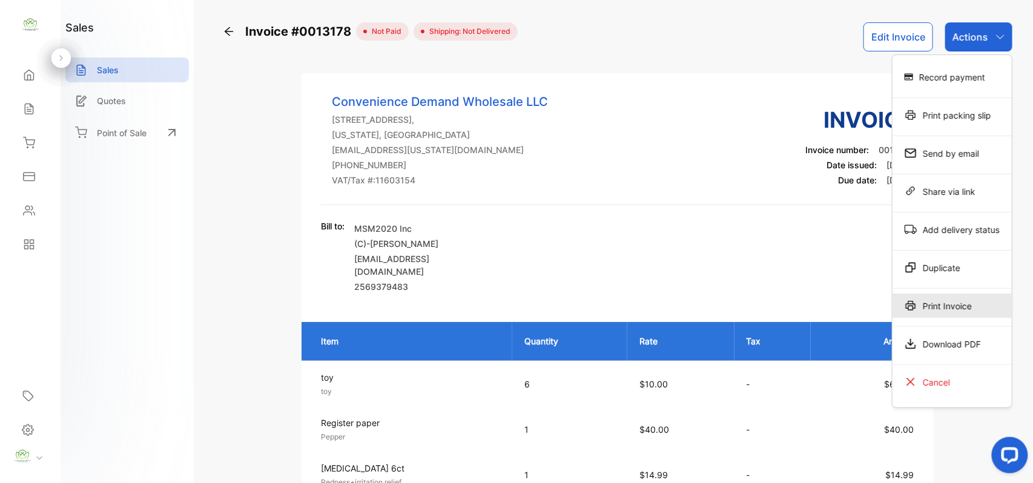
click at [919, 311] on div "Print Invoice" at bounding box center [952, 306] width 119 height 24
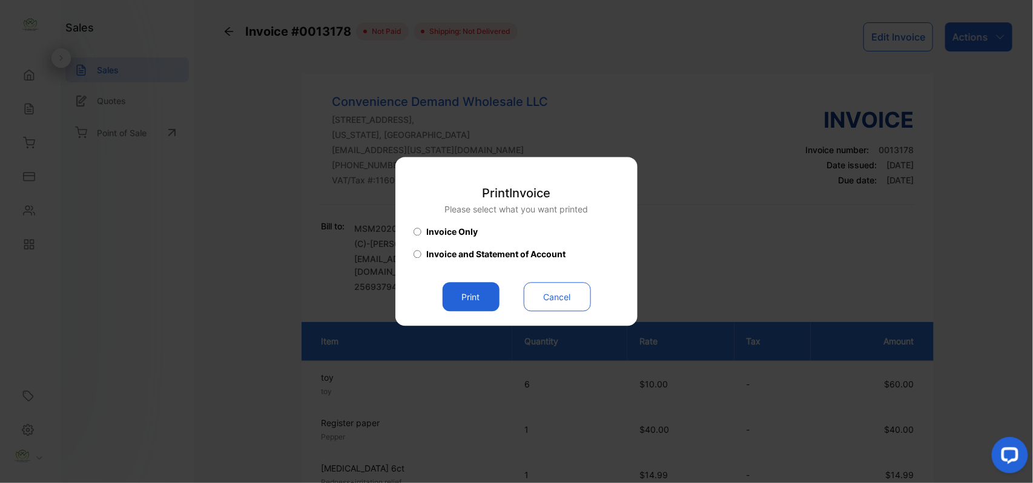
click at [452, 306] on button "Print" at bounding box center [471, 297] width 57 height 29
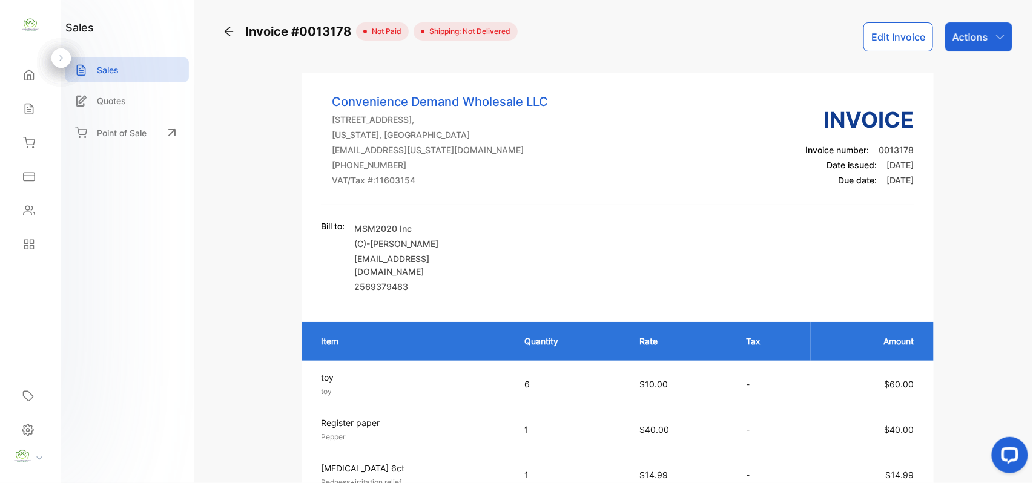
click at [982, 44] on p "Actions" at bounding box center [971, 37] width 36 height 15
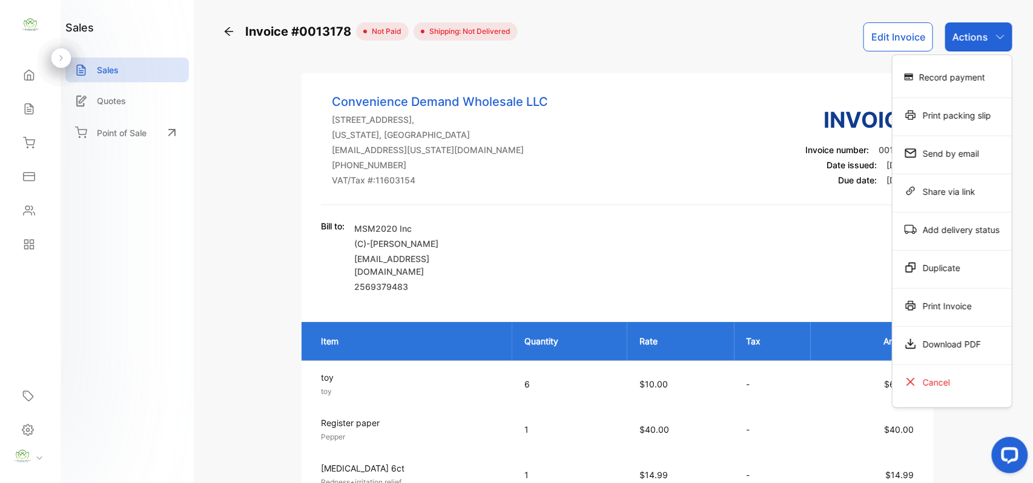
click at [970, 71] on div "Record payment" at bounding box center [952, 77] width 119 height 24
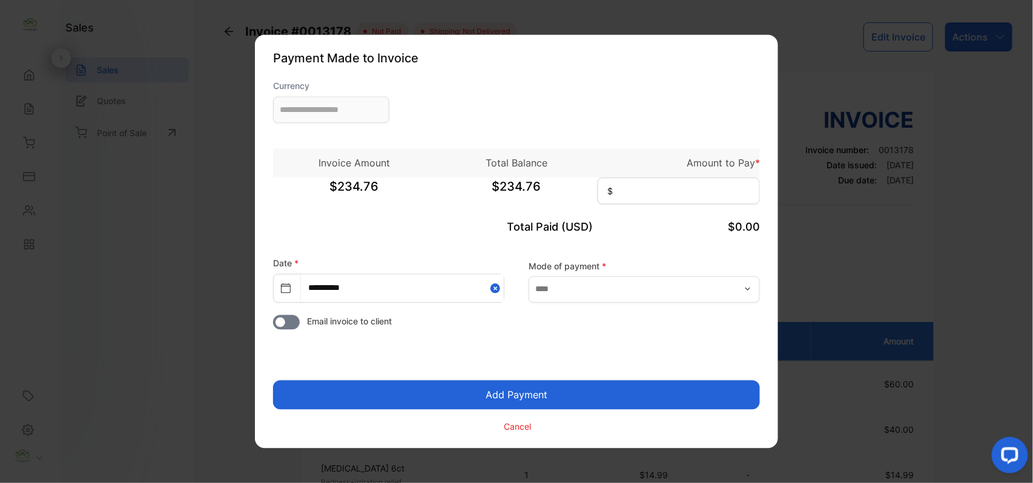
type input "**********"
click at [661, 185] on input at bounding box center [679, 191] width 162 height 27
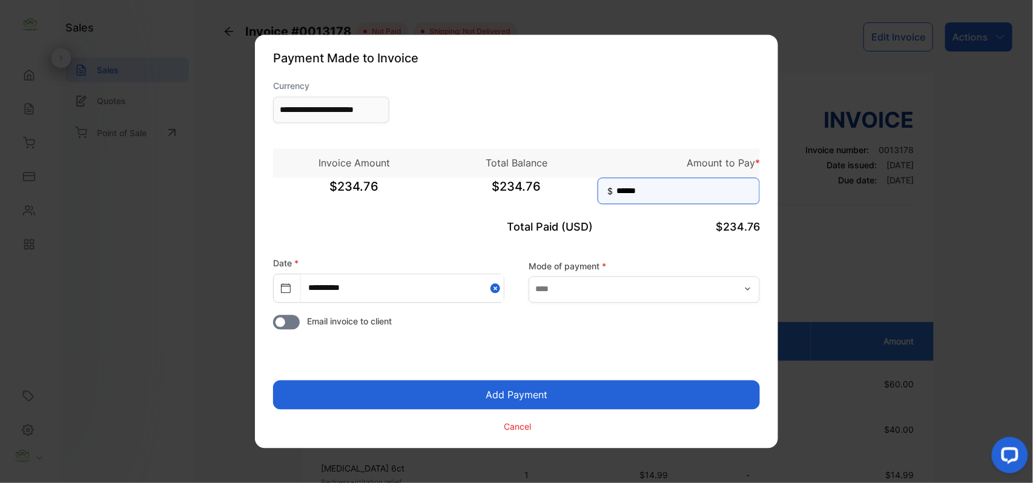
type input "******"
click at [273, 381] on button "Add Payment" at bounding box center [516, 395] width 487 height 29
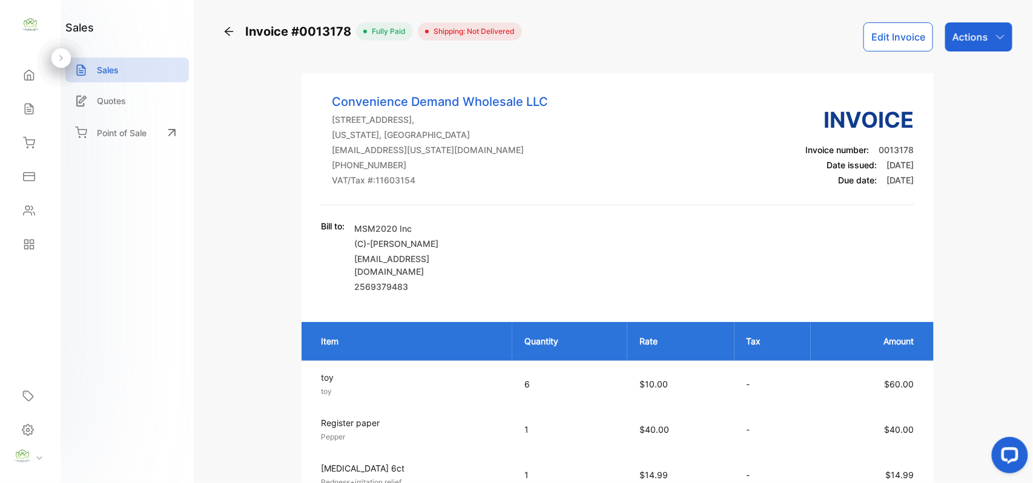
drag, startPoint x: 938, startPoint y: 41, endPoint x: 959, endPoint y: 33, distance: 23.4
click at [956, 35] on div "Edit Invoice Actions" at bounding box center [938, 36] width 149 height 29
click at [959, 34] on p "Actions" at bounding box center [971, 37] width 36 height 15
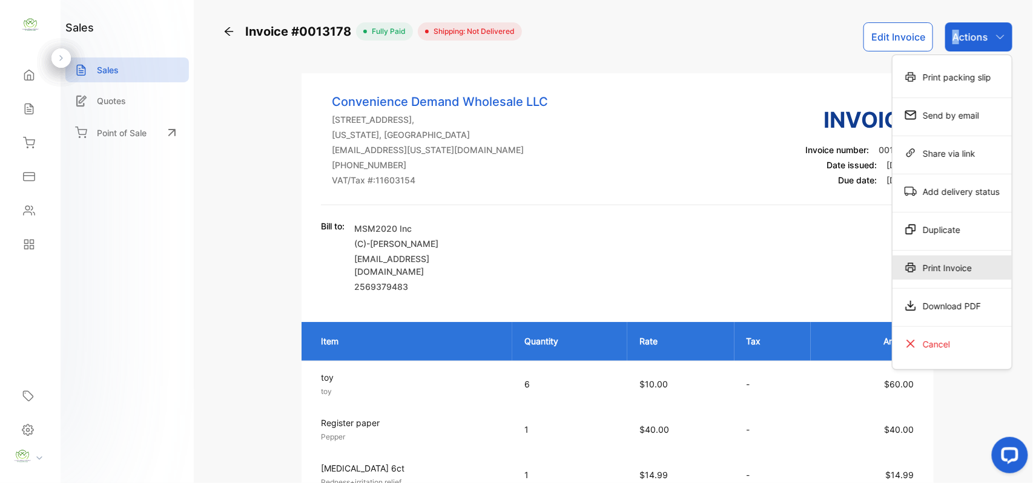
click at [975, 270] on div "Print Invoice" at bounding box center [952, 268] width 119 height 24
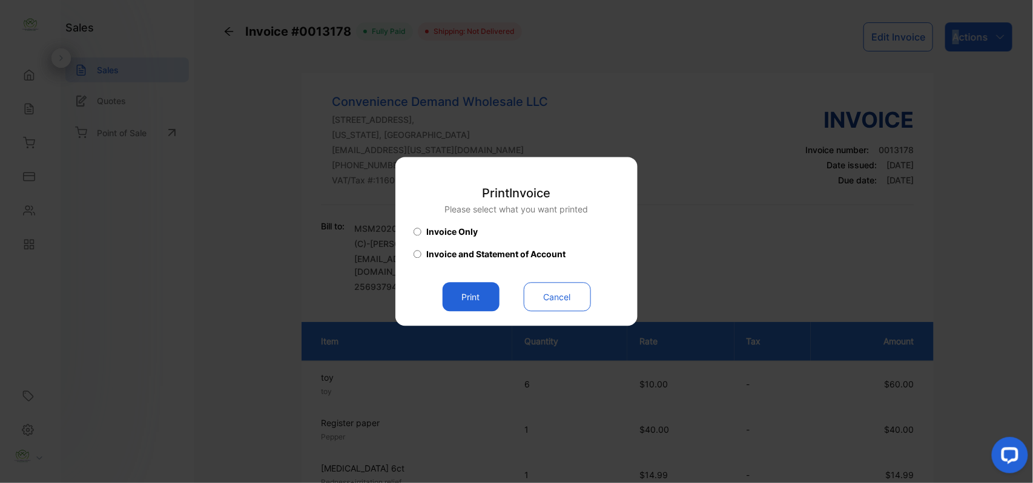
click at [488, 286] on button "Print" at bounding box center [471, 297] width 57 height 29
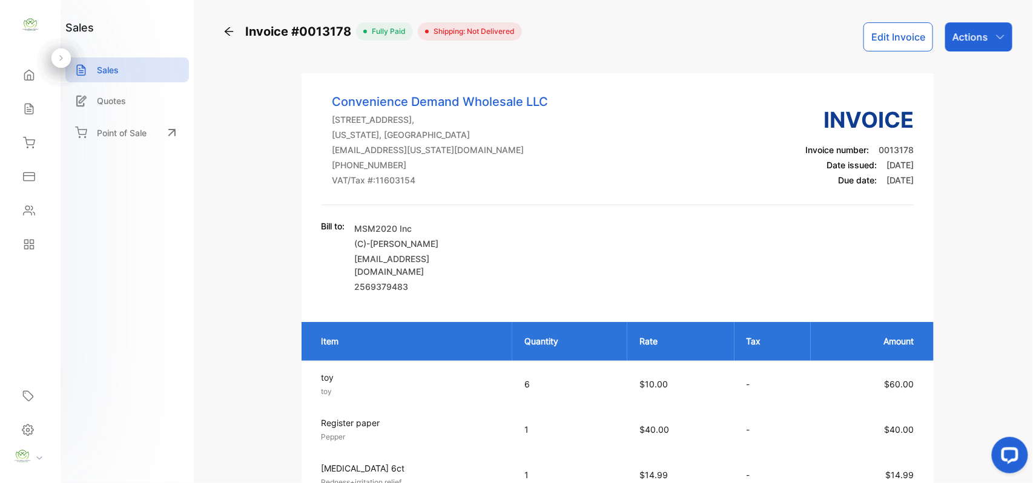
click at [30, 102] on div "Sales" at bounding box center [30, 109] width 41 height 24
